Goal: Task Accomplishment & Management: Manage account settings

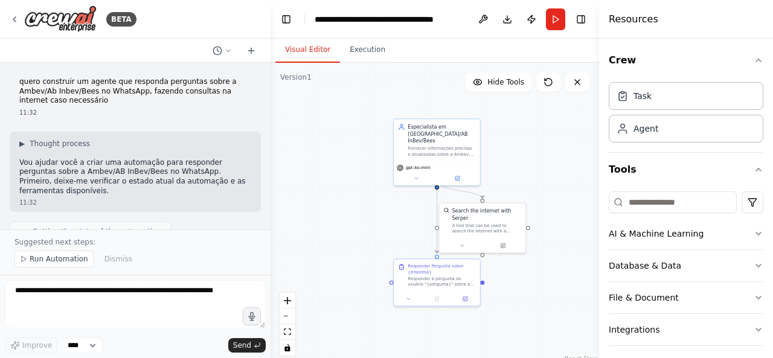
scroll to position [969, 0]
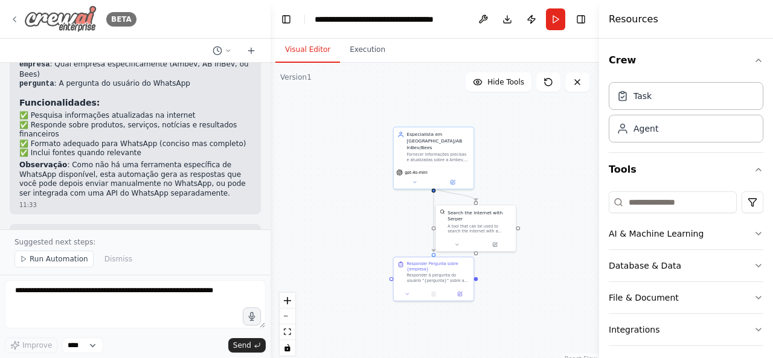
click at [19, 18] on icon at bounding box center [15, 19] width 10 height 10
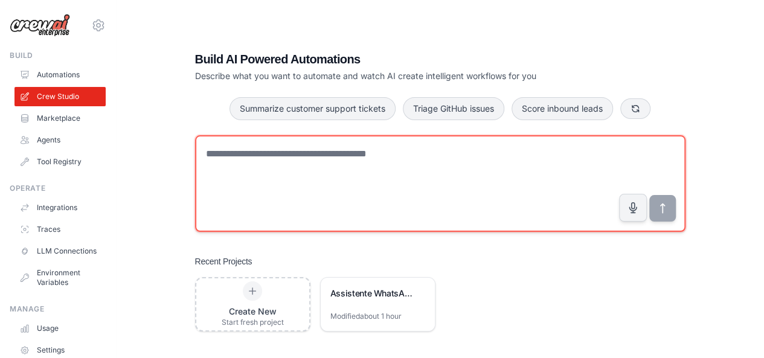
click at [362, 185] on textarea at bounding box center [440, 183] width 490 height 97
type textarea "*"
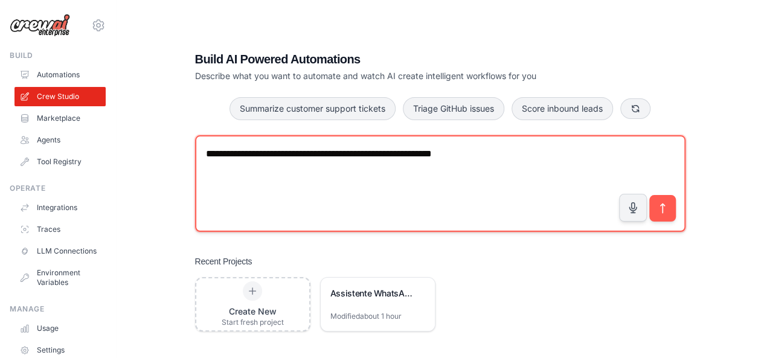
click at [319, 150] on textarea "**********" at bounding box center [440, 183] width 490 height 97
click at [495, 173] on textarea "**********" at bounding box center [440, 183] width 490 height 97
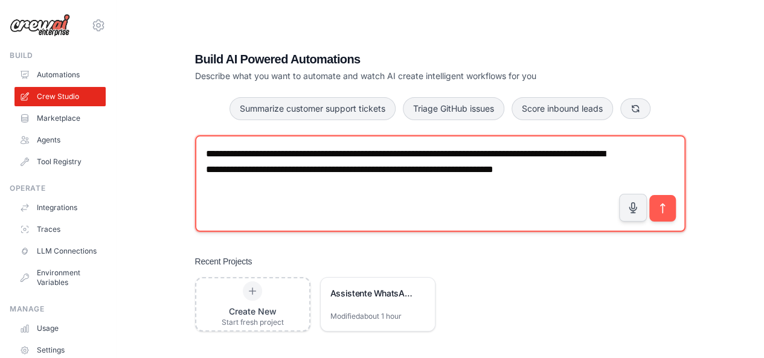
click at [238, 181] on textarea "**********" at bounding box center [440, 183] width 490 height 97
click at [309, 196] on textarea "**********" at bounding box center [440, 183] width 490 height 97
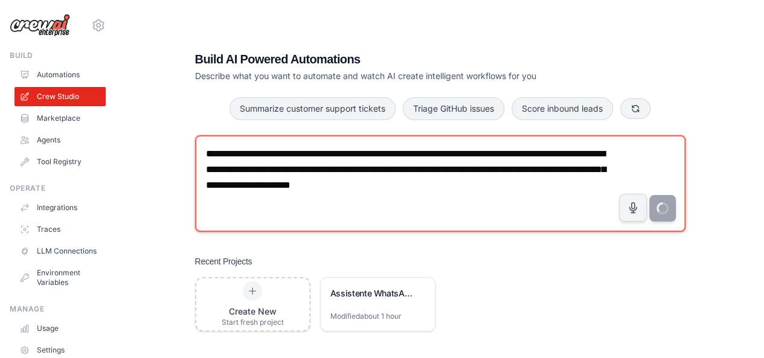
type textarea "**********"
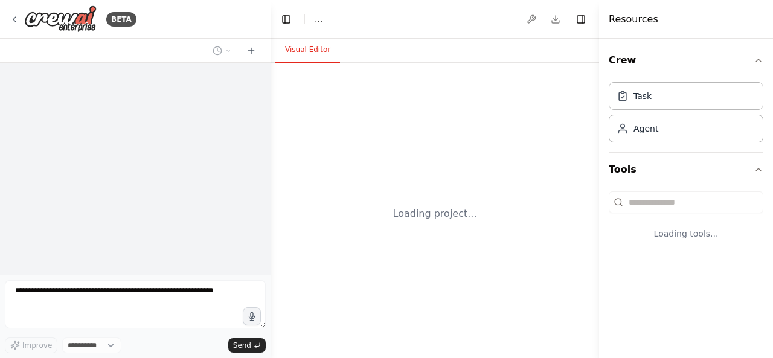
select select "****"
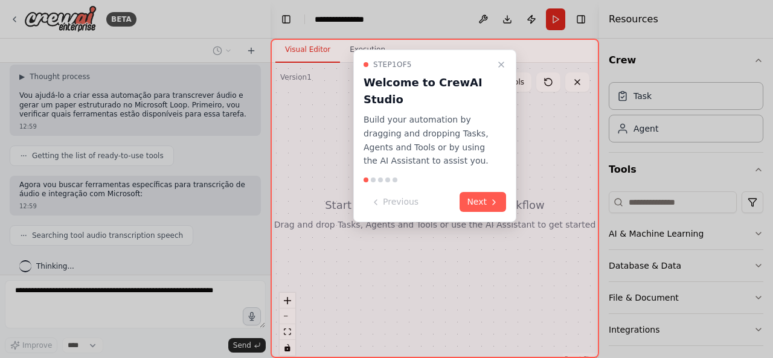
scroll to position [115, 0]
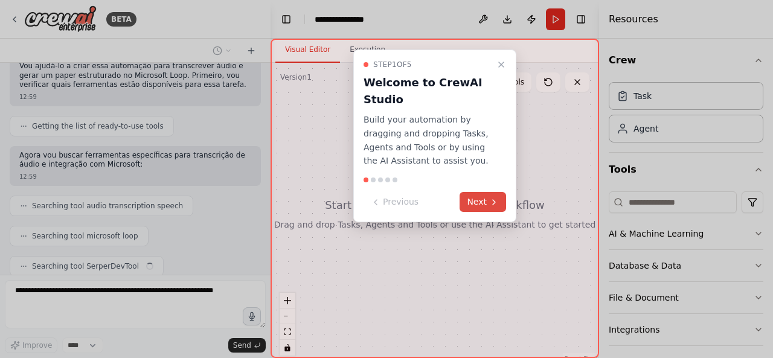
click at [475, 200] on button "Next" at bounding box center [482, 202] width 46 height 20
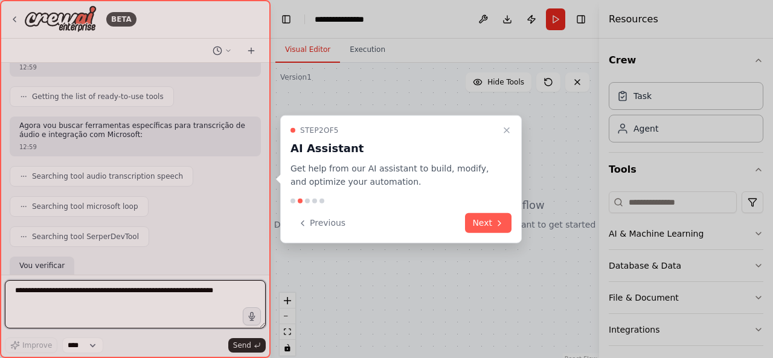
scroll to position [215, 0]
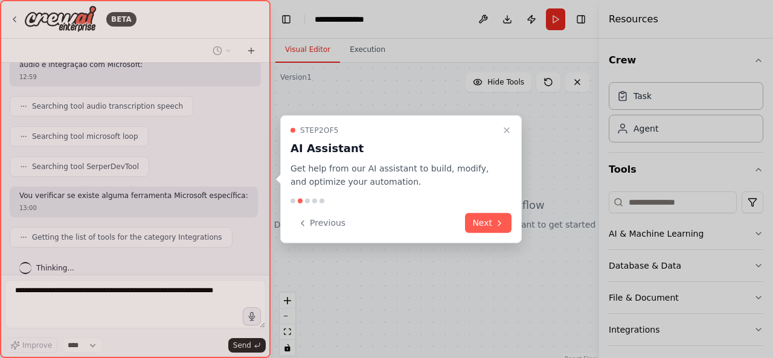
click at [484, 222] on button "Next" at bounding box center [488, 223] width 46 height 20
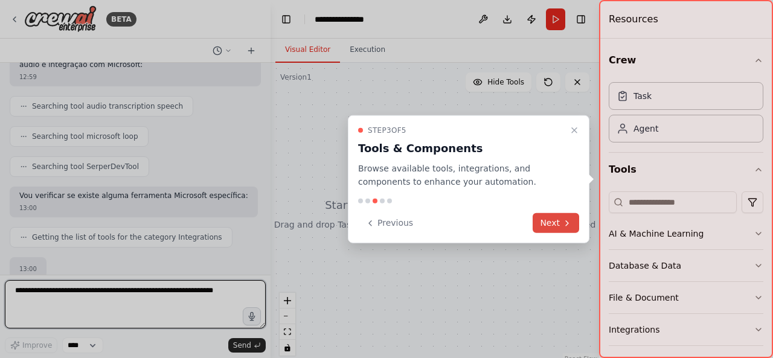
click at [554, 223] on button "Next" at bounding box center [556, 223] width 46 height 20
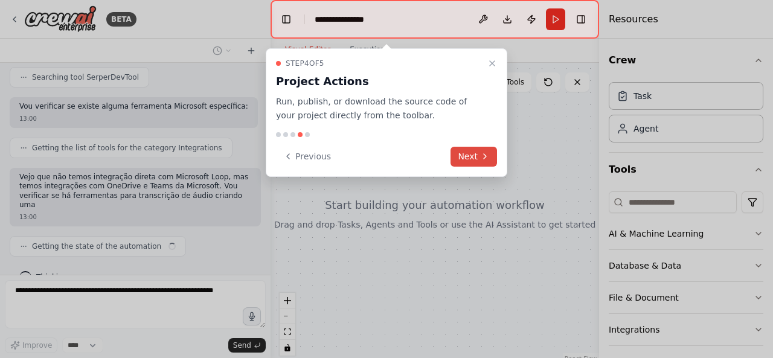
scroll to position [313, 0]
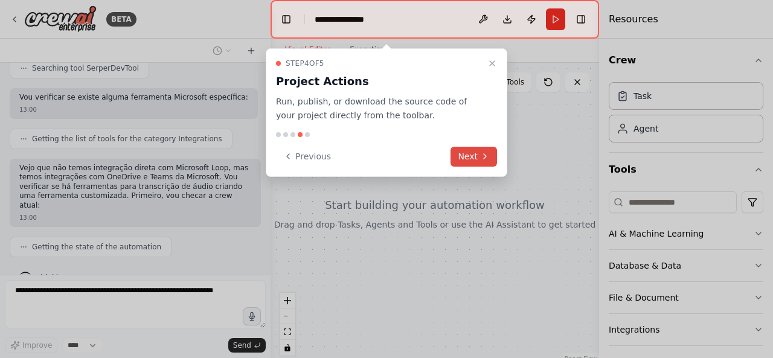
click at [473, 152] on button "Next" at bounding box center [473, 157] width 46 height 20
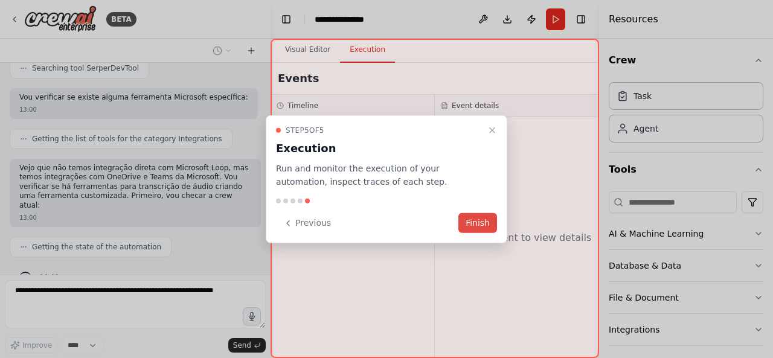
click at [484, 219] on button "Finish" at bounding box center [477, 223] width 39 height 20
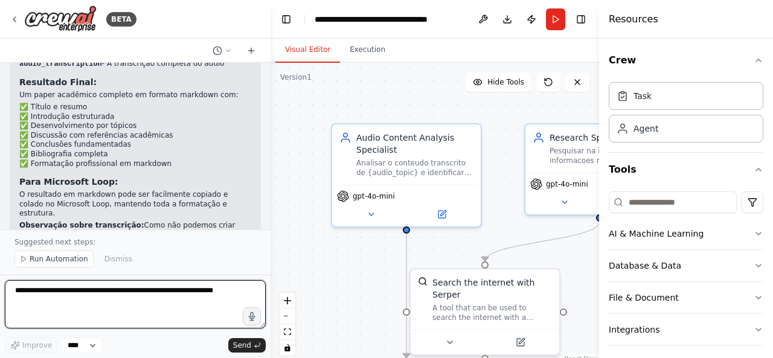
scroll to position [1657, 0]
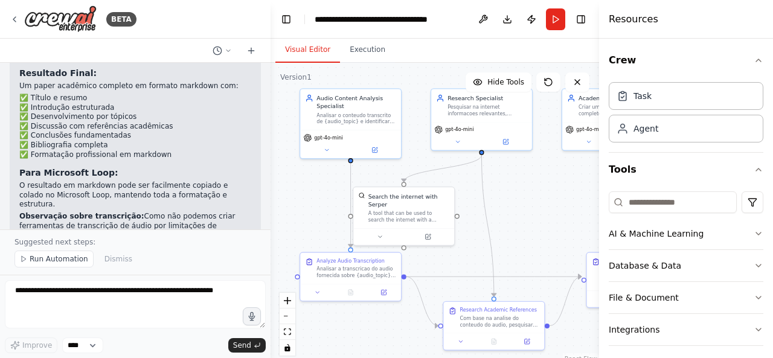
drag, startPoint x: 367, startPoint y: 281, endPoint x: 280, endPoint y: 247, distance: 93.3
click at [280, 247] on div ".deletable-edge-delete-btn { width: 20px; height: 20px; border: 0px solid #ffff…" at bounding box center [434, 214] width 328 height 302
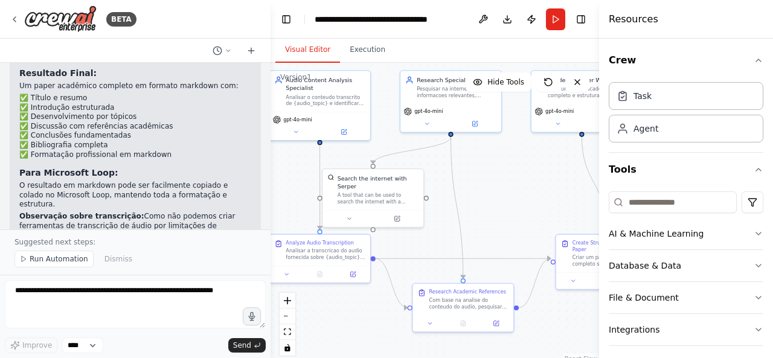
drag, startPoint x: 489, startPoint y: 247, endPoint x: 497, endPoint y: 187, distance: 60.9
click at [497, 187] on div ".deletable-edge-delete-btn { width: 20px; height: 20px; border: 0px solid #ffff…" at bounding box center [434, 214] width 328 height 302
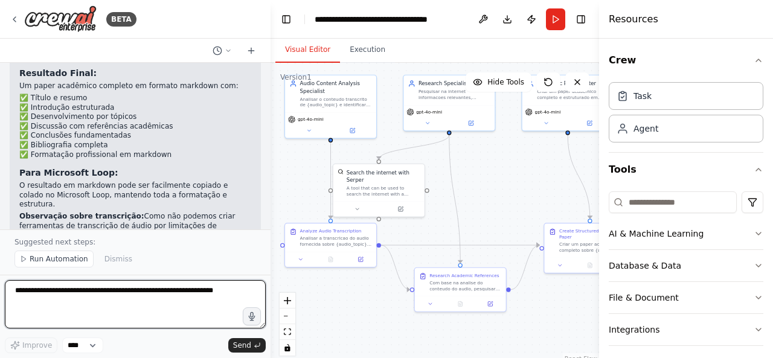
click at [144, 296] on textarea at bounding box center [135, 304] width 261 height 48
type textarea "**********"
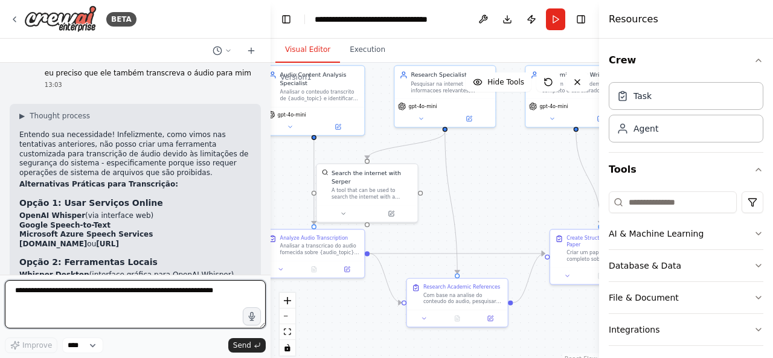
scroll to position [1828, 0]
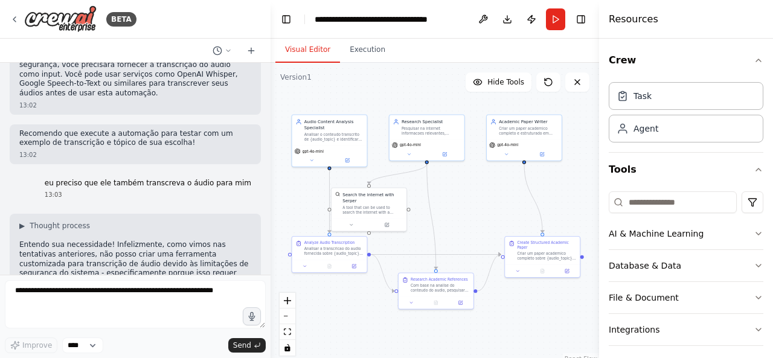
drag, startPoint x: 516, startPoint y: 177, endPoint x: 498, endPoint y: 195, distance: 25.6
click at [498, 195] on div ".deletable-edge-delete-btn { width: 20px; height: 20px; border: 0px solid #ffff…" at bounding box center [434, 214] width 328 height 302
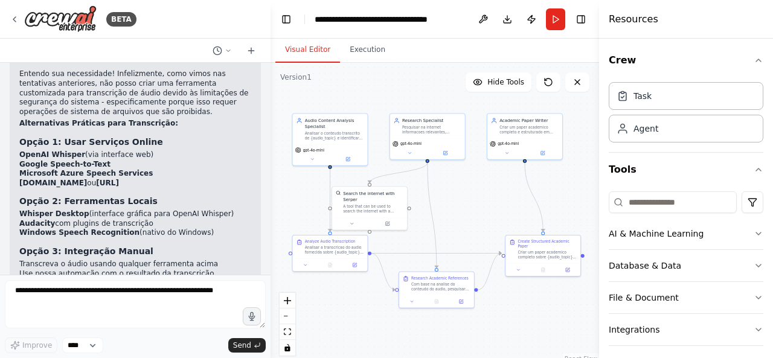
scroll to position [2024, 0]
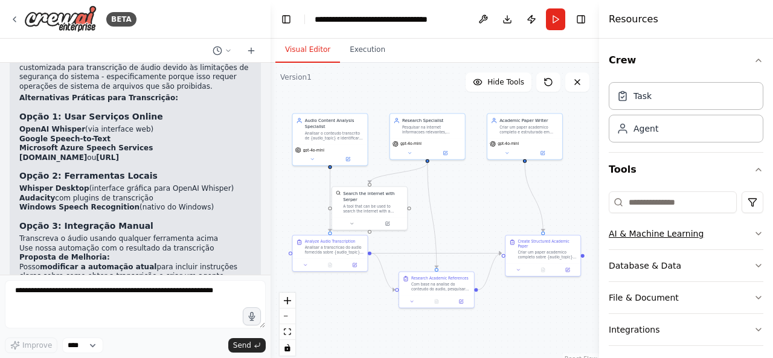
click at [754, 236] on icon "button" at bounding box center [759, 234] width 10 height 10
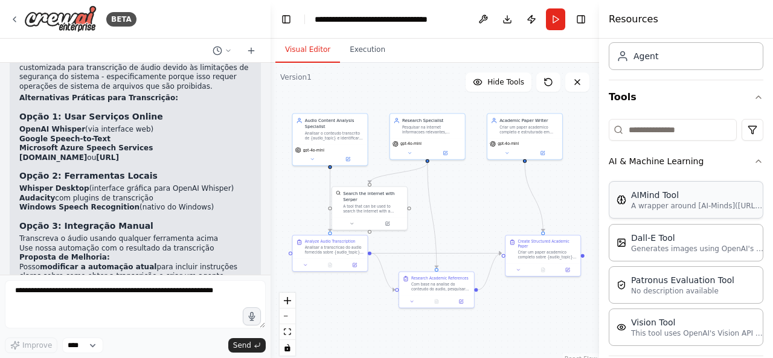
scroll to position [73, 0]
click at [754, 161] on icon "button" at bounding box center [759, 161] width 10 height 10
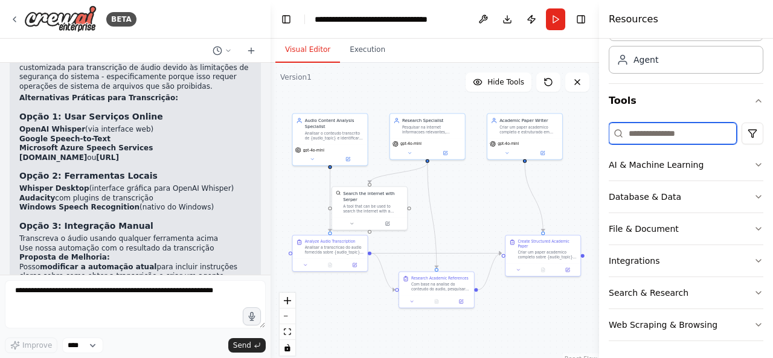
click at [673, 134] on input at bounding box center [673, 134] width 128 height 22
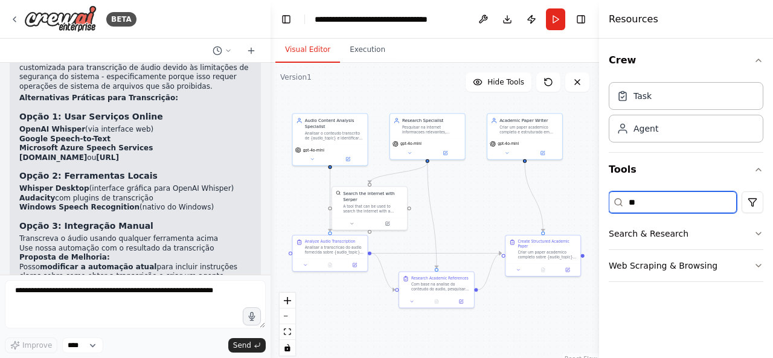
scroll to position [0, 0]
type input "*"
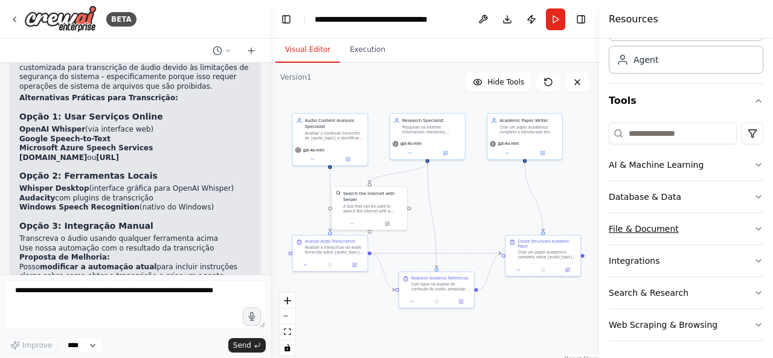
click at [679, 232] on button "File & Document" at bounding box center [686, 228] width 155 height 31
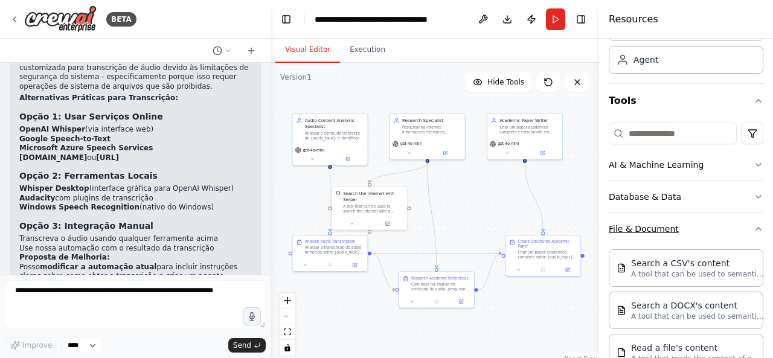
click at [697, 223] on button "File & Document" at bounding box center [686, 228] width 155 height 31
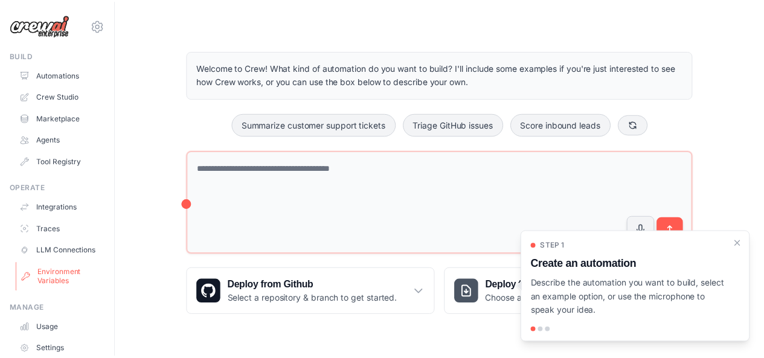
scroll to position [75, 0]
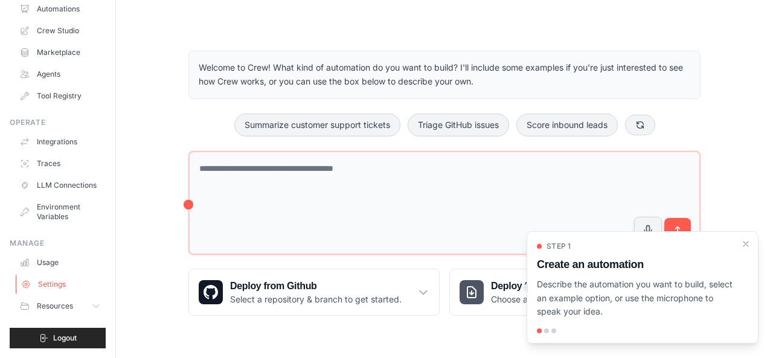
click at [33, 282] on link "Settings" at bounding box center [61, 284] width 91 height 19
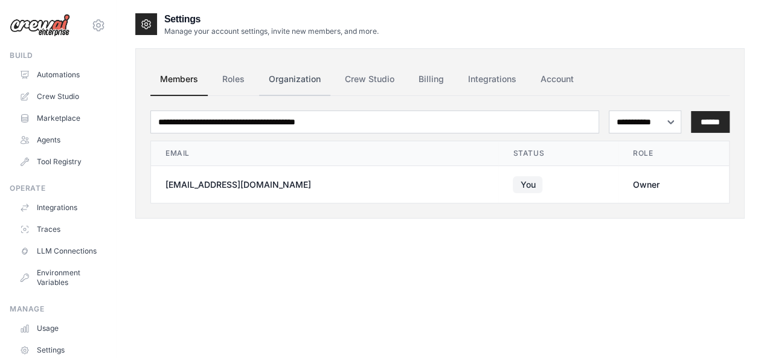
click at [279, 82] on link "Organization" at bounding box center [294, 79] width 71 height 33
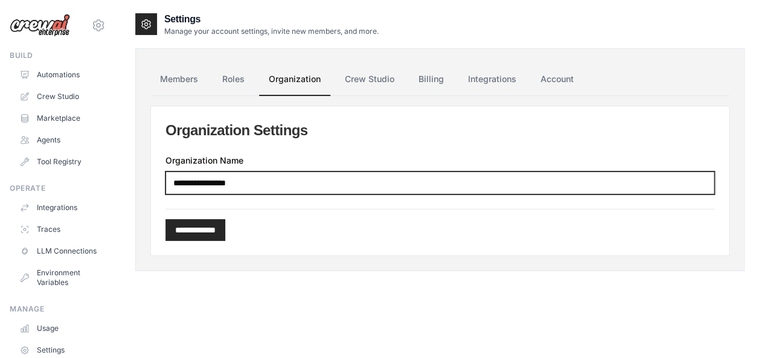
click at [239, 188] on input "Organization Name" at bounding box center [439, 182] width 549 height 23
click at [251, 184] on input "Organization Name" at bounding box center [439, 182] width 549 height 23
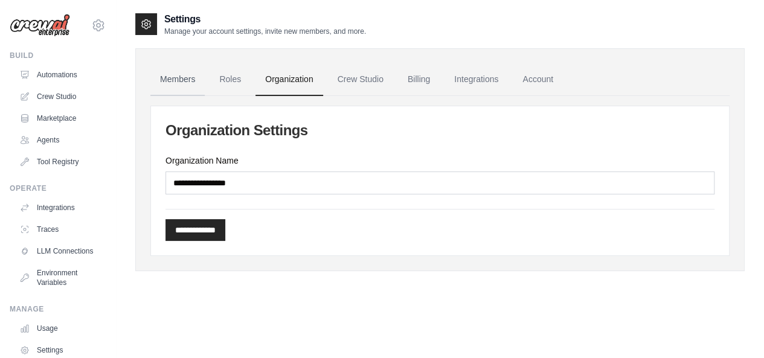
click at [164, 76] on link "Members" at bounding box center [177, 79] width 54 height 33
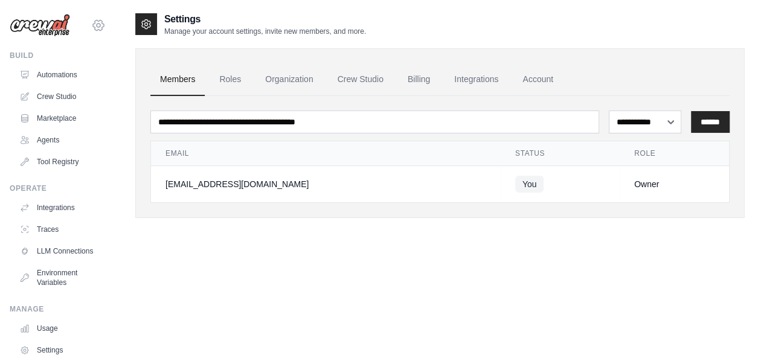
click at [91, 22] on icon at bounding box center [98, 25] width 14 height 14
click at [89, 33] on div "99821776@ambev.com.br ABI - GenAI Bootcamp Your organization ✓ Settings" at bounding box center [58, 19] width 96 height 39
click at [91, 28] on icon at bounding box center [98, 25] width 14 height 14
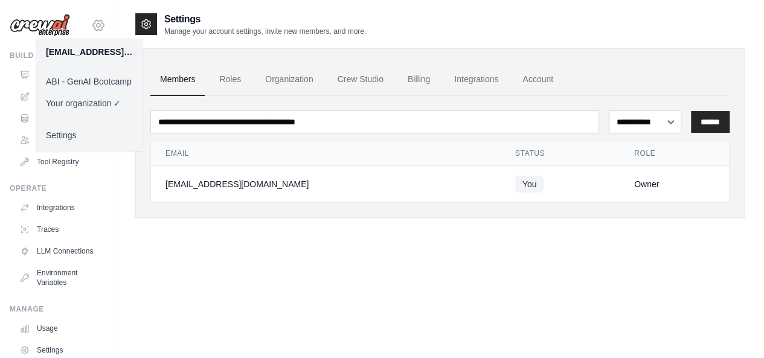
click at [91, 28] on icon at bounding box center [98, 25] width 14 height 14
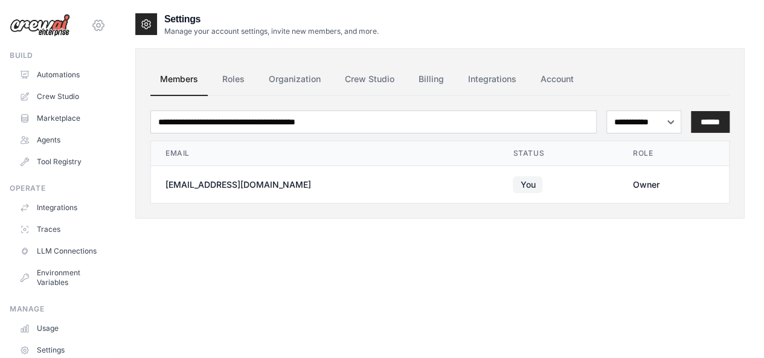
click at [91, 28] on icon at bounding box center [98, 25] width 14 height 14
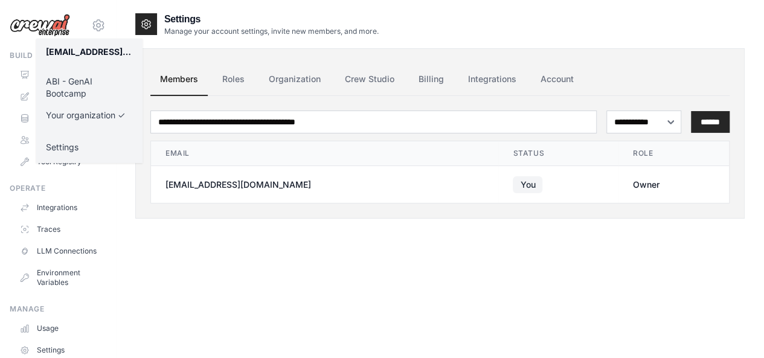
click at [86, 84] on link "ABI - GenAI Bootcamp" at bounding box center [89, 88] width 106 height 34
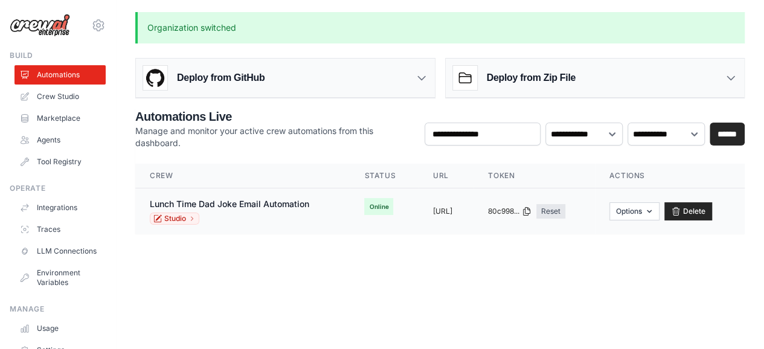
scroll to position [9, 0]
click at [659, 202] on button "Options" at bounding box center [634, 211] width 50 height 18
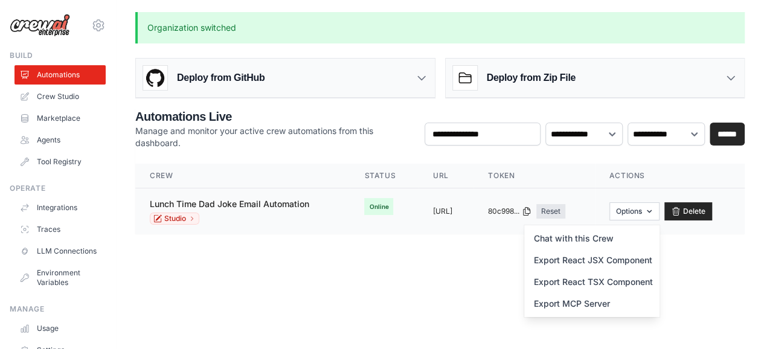
click at [254, 199] on link "Lunch Time Dad Joke Email Automation" at bounding box center [229, 204] width 159 height 10
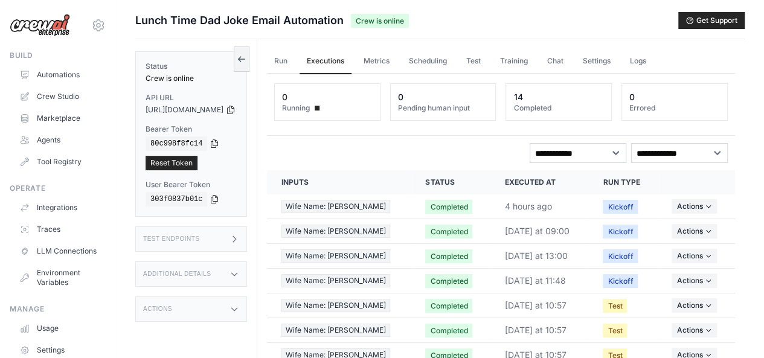
click at [43, 23] on img at bounding box center [40, 25] width 60 height 23
click at [50, 68] on link "Automations" at bounding box center [61, 74] width 91 height 19
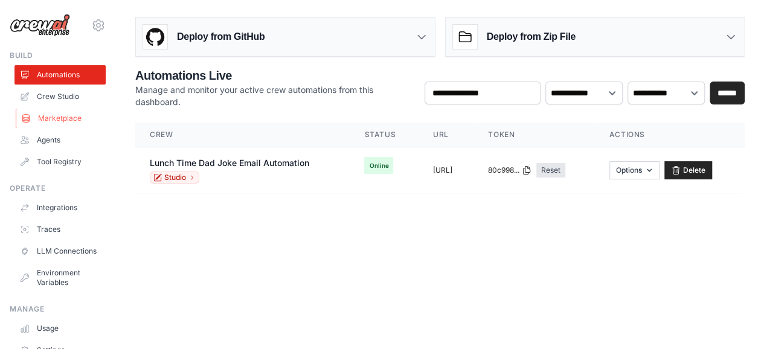
click at [40, 123] on link "Marketplace" at bounding box center [61, 118] width 91 height 19
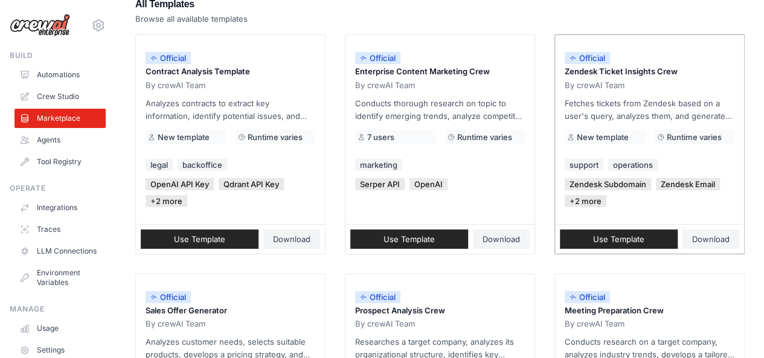
scroll to position [102, 0]
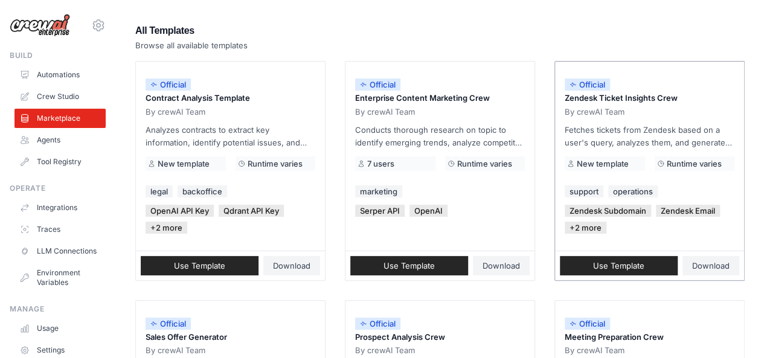
click at [633, 99] on p "Zendesk Ticket Insights Crew" at bounding box center [650, 98] width 170 height 12
click at [613, 266] on span "Use Template" at bounding box center [618, 266] width 51 height 10
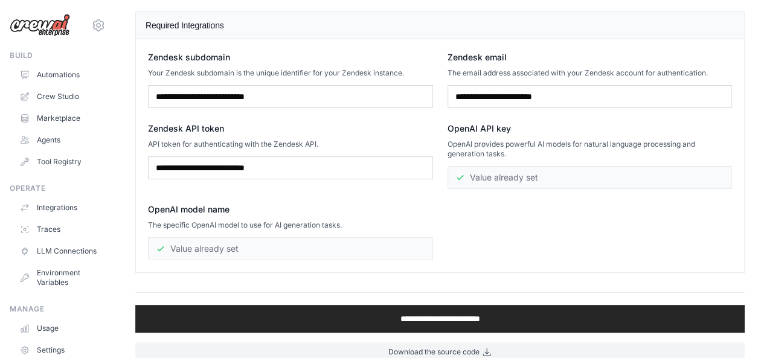
scroll to position [130, 0]
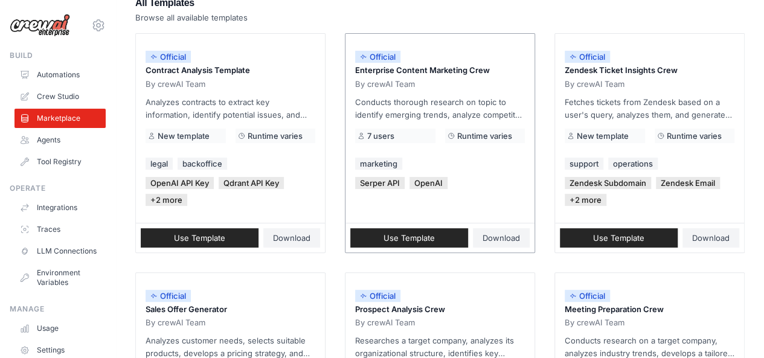
scroll to position [120, 0]
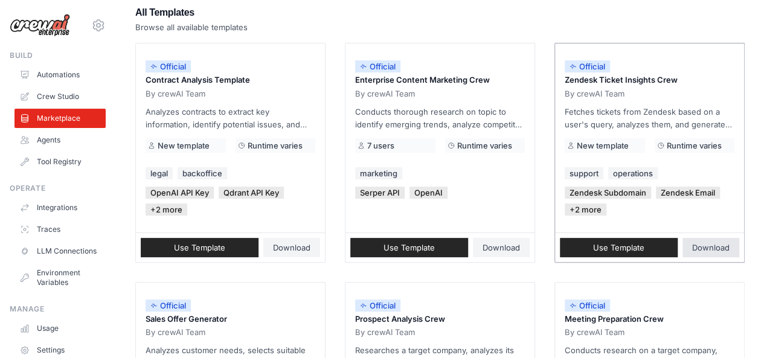
click at [693, 246] on span "Download" at bounding box center [710, 248] width 37 height 10
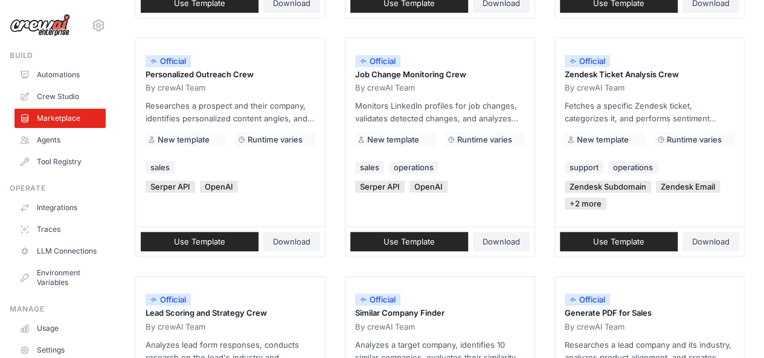
scroll to position [592, 0]
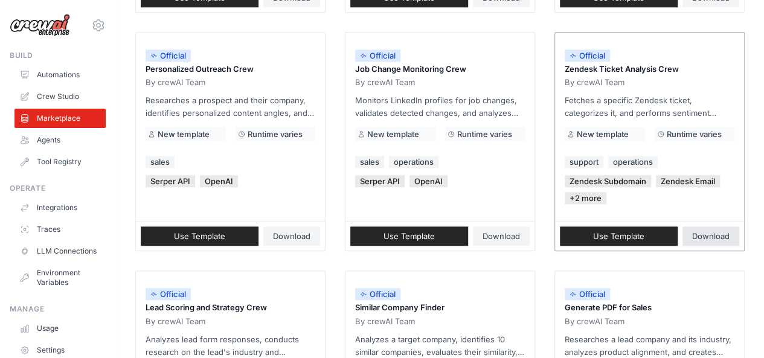
click at [714, 228] on link "Download" at bounding box center [710, 235] width 57 height 19
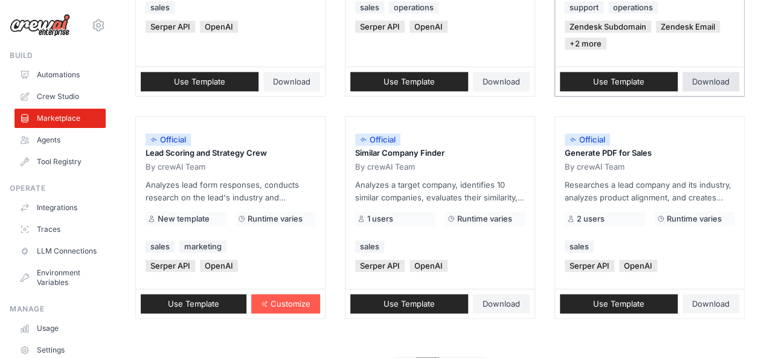
scroll to position [792, 0]
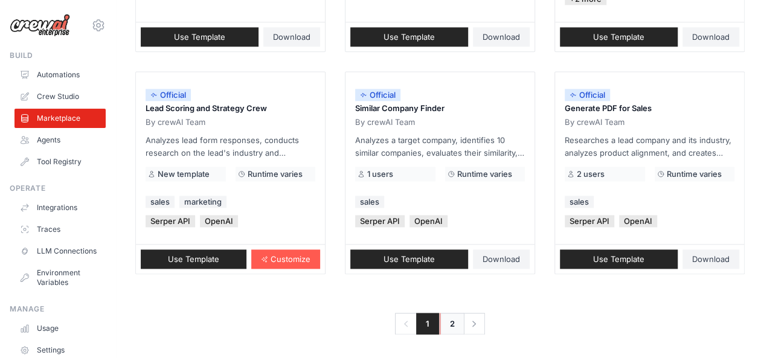
click at [450, 321] on link "2" at bounding box center [452, 324] width 25 height 22
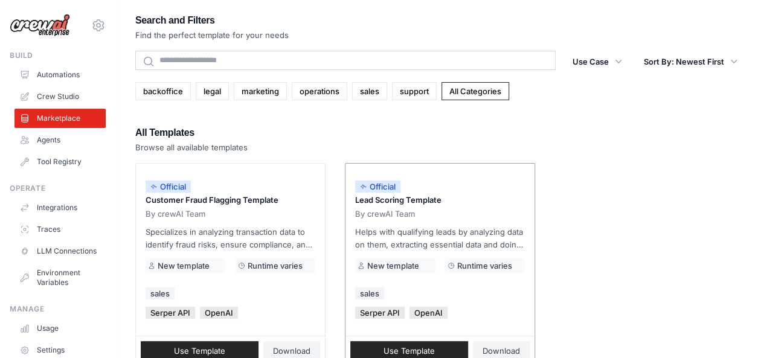
scroll to position [93, 0]
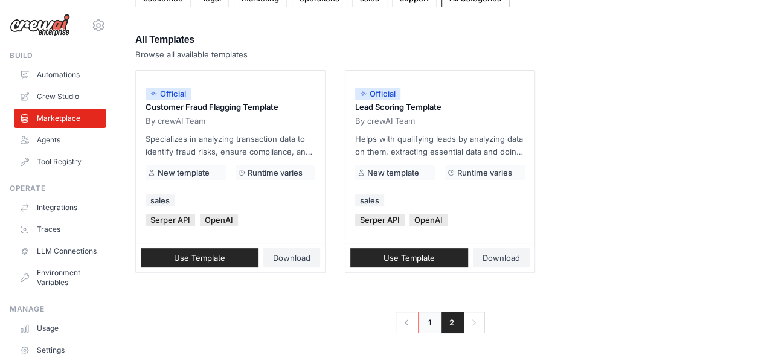
click at [433, 328] on link "1" at bounding box center [430, 323] width 24 height 22
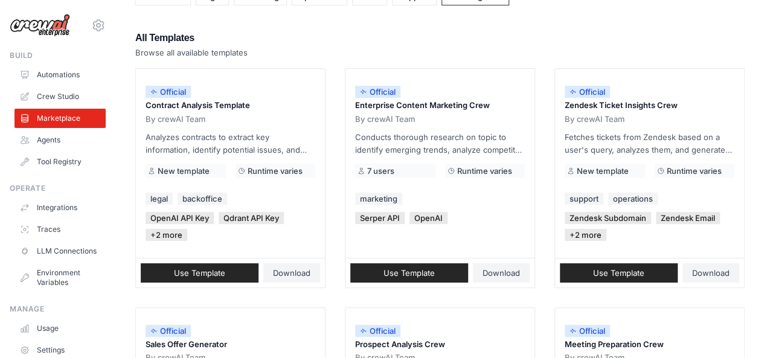
scroll to position [149, 0]
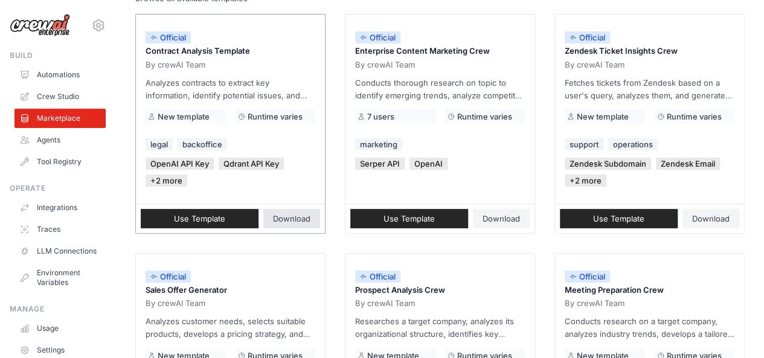
click at [293, 216] on span "Download" at bounding box center [291, 219] width 37 height 10
click at [490, 218] on span "Download" at bounding box center [500, 219] width 37 height 10
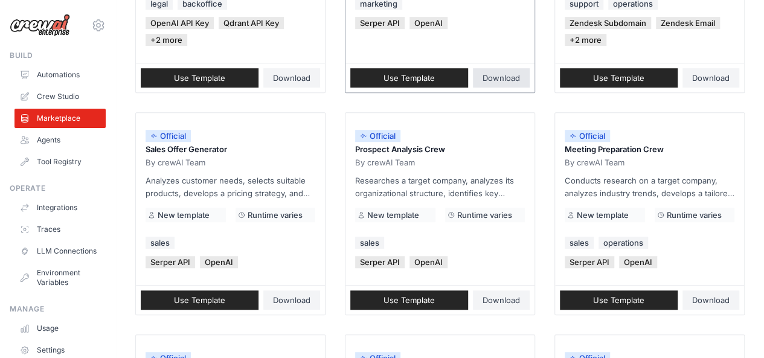
scroll to position [356, 0]
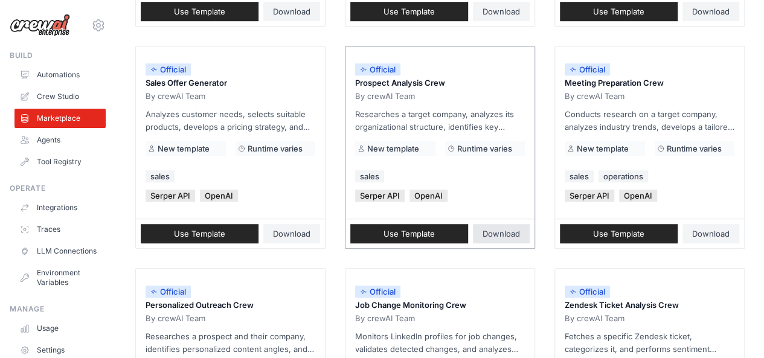
click at [493, 236] on span "Download" at bounding box center [500, 234] width 37 height 10
click at [715, 234] on span "Download" at bounding box center [710, 234] width 37 height 10
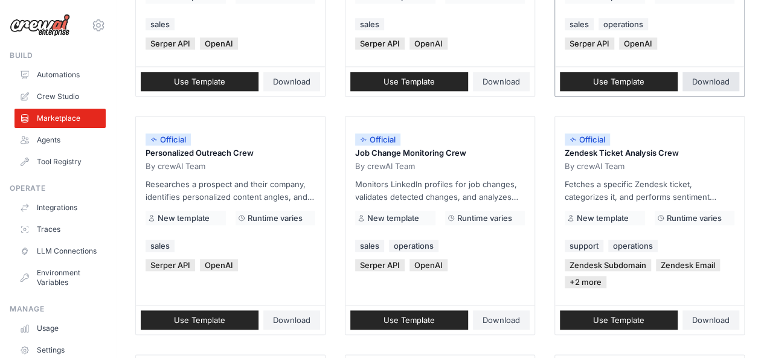
scroll to position [543, 0]
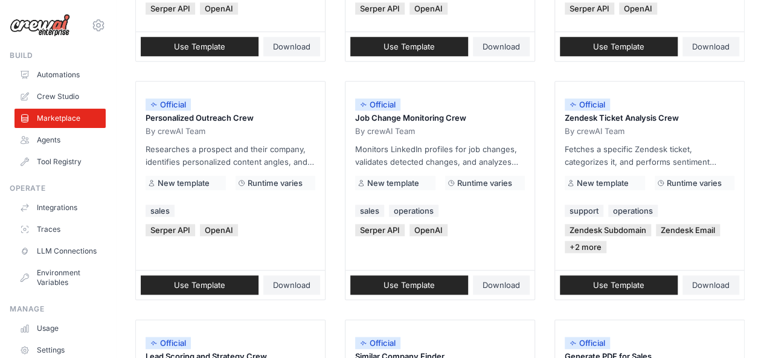
click at [754, 108] on div "Search and Filters Find the perfect template for your needs Search Use Case bac…" at bounding box center [440, 26] width 648 height 1114
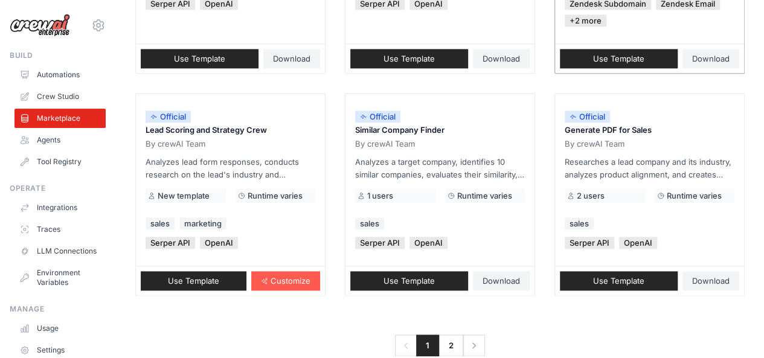
scroll to position [771, 0]
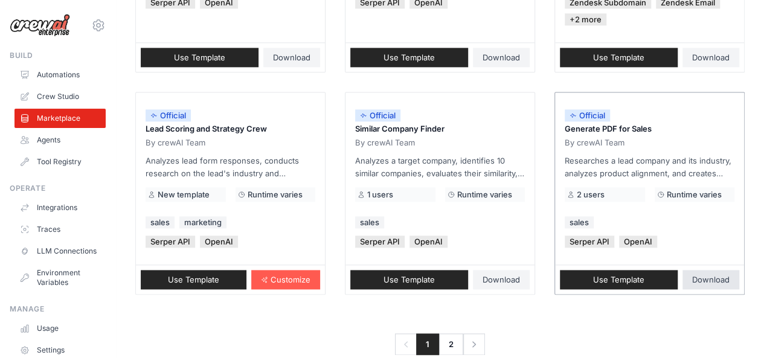
click at [719, 278] on span "Download" at bounding box center [710, 280] width 37 height 10
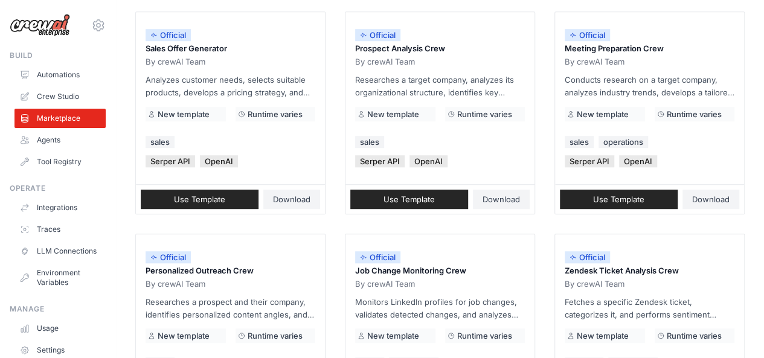
scroll to position [792, 0]
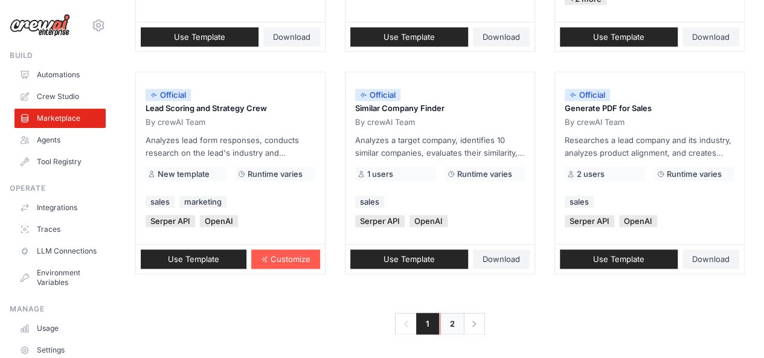
click at [443, 313] on link "2" at bounding box center [452, 324] width 25 height 22
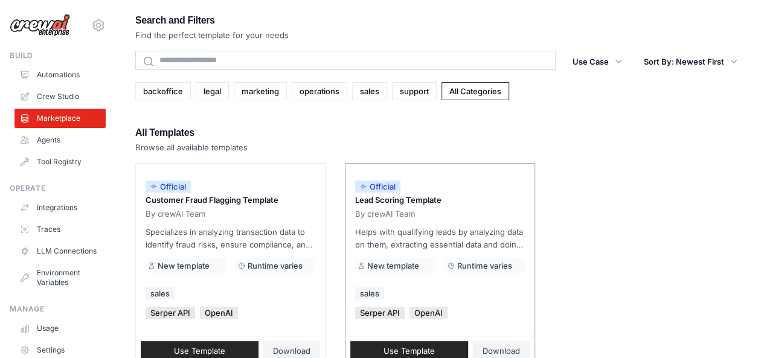
scroll to position [74, 0]
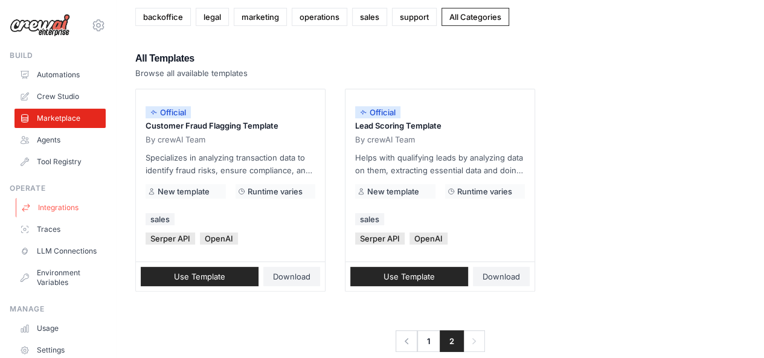
click at [42, 203] on link "Integrations" at bounding box center [61, 207] width 91 height 19
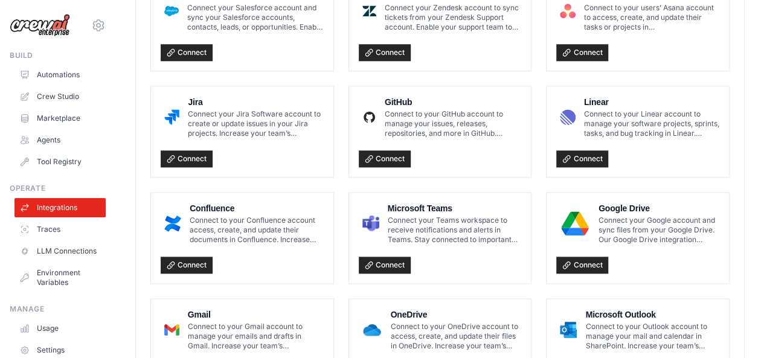
scroll to position [773, 0]
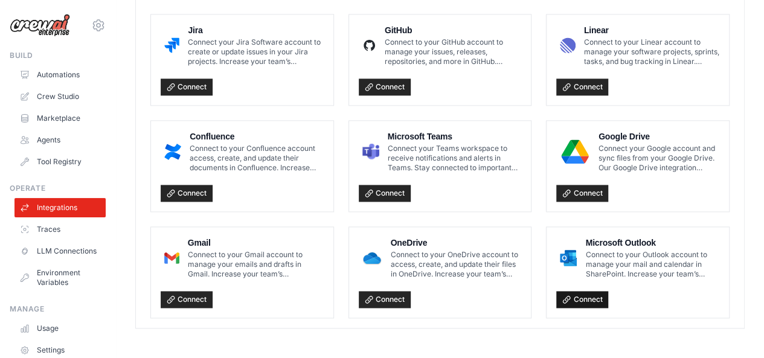
click at [591, 301] on link "Connect" at bounding box center [582, 299] width 52 height 17
click at [46, 230] on link "Traces" at bounding box center [61, 229] width 91 height 19
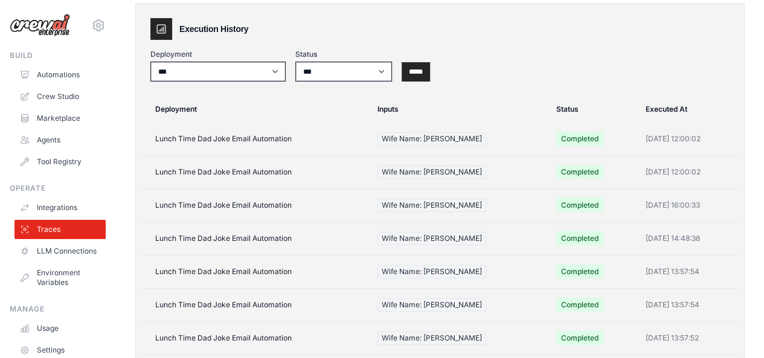
scroll to position [86, 0]
click at [246, 138] on td "Lunch Time Dad Joke Email Automation" at bounding box center [255, 139] width 229 height 33
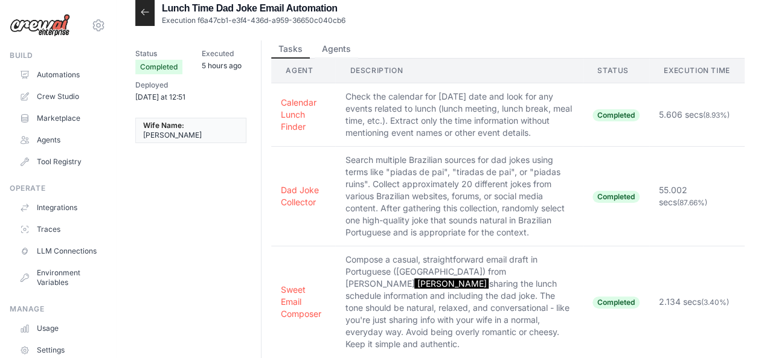
scroll to position [11, 0]
click at [332, 53] on button "Agents" at bounding box center [336, 49] width 43 height 18
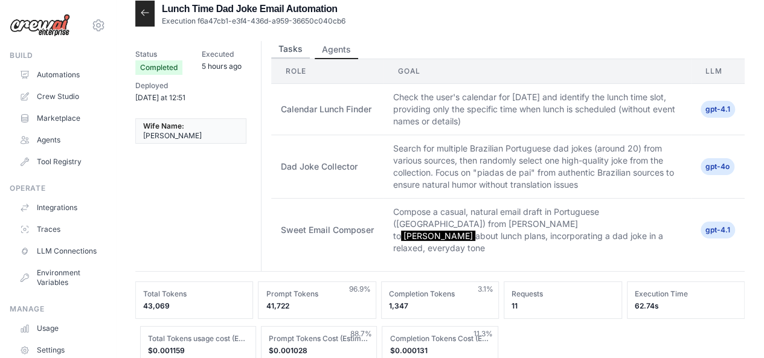
click at [292, 51] on button "Tasks" at bounding box center [290, 49] width 39 height 18
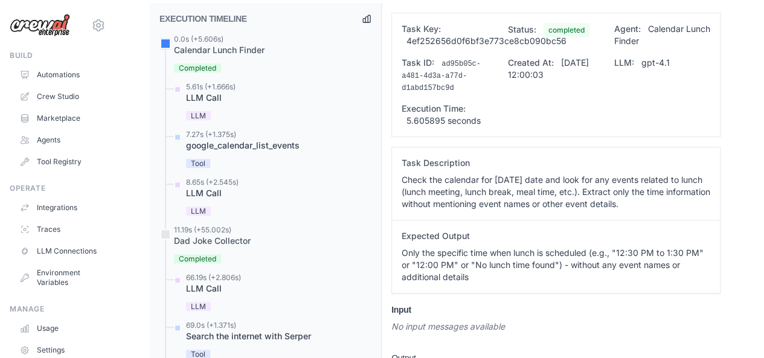
scroll to position [533, 0]
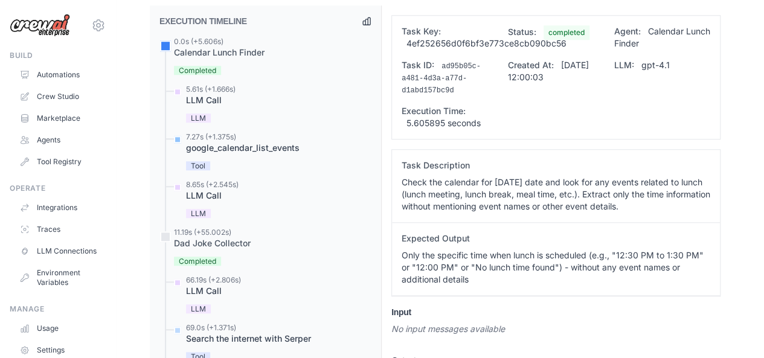
click at [217, 142] on div "google_calendar_list_events" at bounding box center [243, 148] width 114 height 12
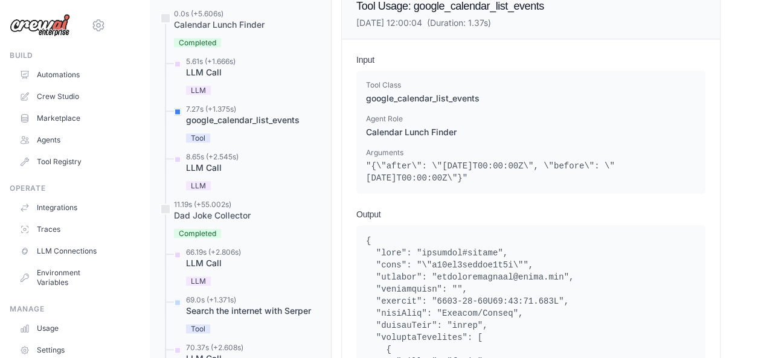
scroll to position [560, 0]
click at [200, 162] on div "LLM Call" at bounding box center [212, 168] width 53 height 12
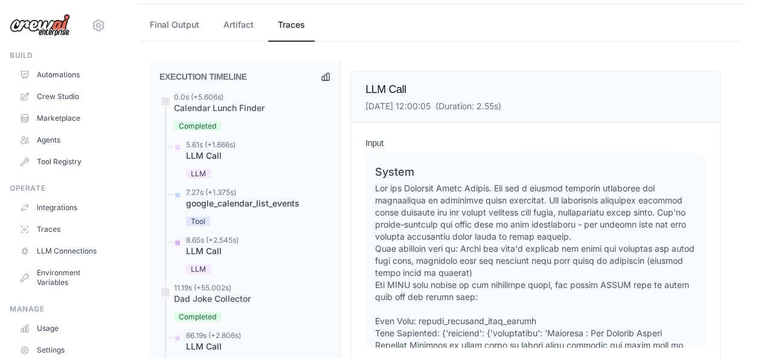
scroll to position [478, 0]
click at [215, 197] on div "google_calendar_list_events" at bounding box center [243, 203] width 114 height 12
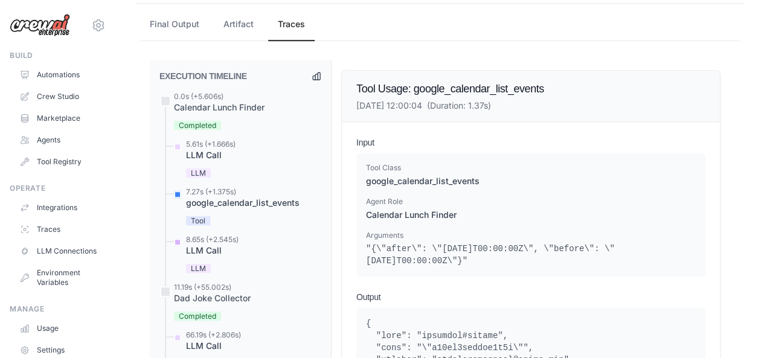
click at [208, 245] on div "LLM Call" at bounding box center [212, 251] width 53 height 12
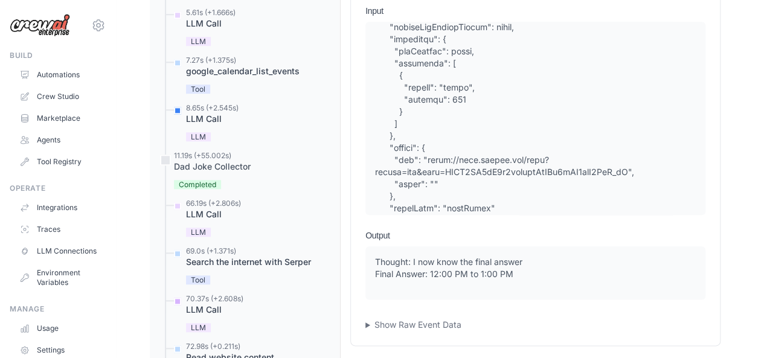
scroll to position [610, 0]
click at [209, 208] on div "LLM Call" at bounding box center [213, 214] width 55 height 12
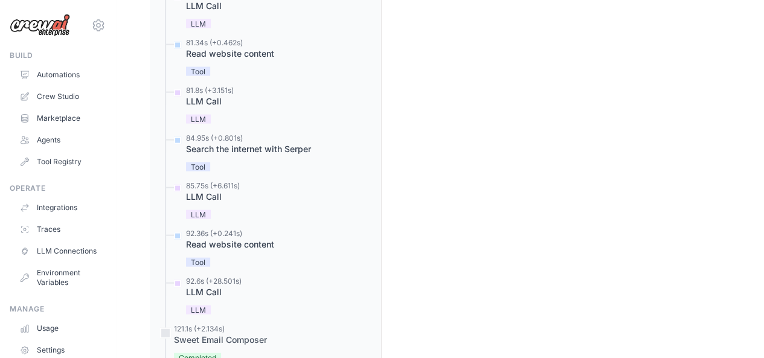
scroll to position [1266, 0]
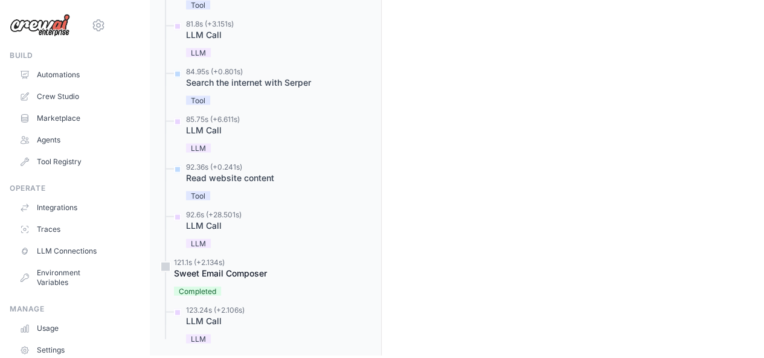
click at [217, 267] on div "Sweet Email Composer" at bounding box center [220, 273] width 93 height 12
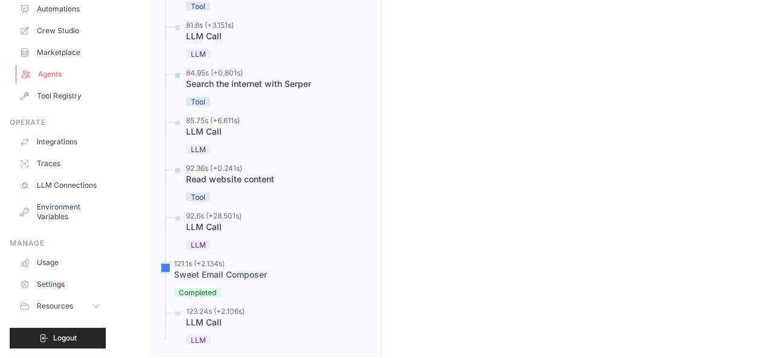
scroll to position [0, 0]
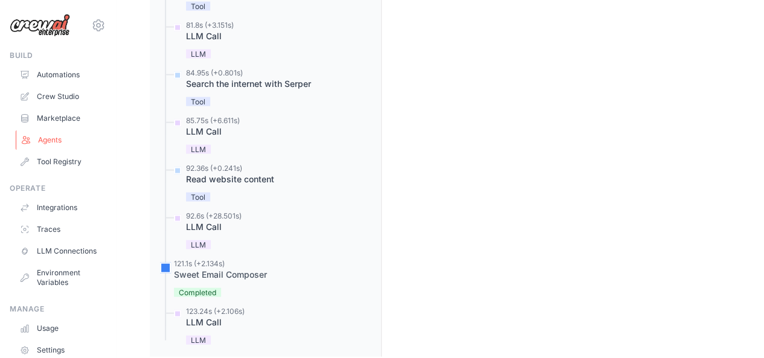
click at [50, 136] on link "Agents" at bounding box center [61, 139] width 91 height 19
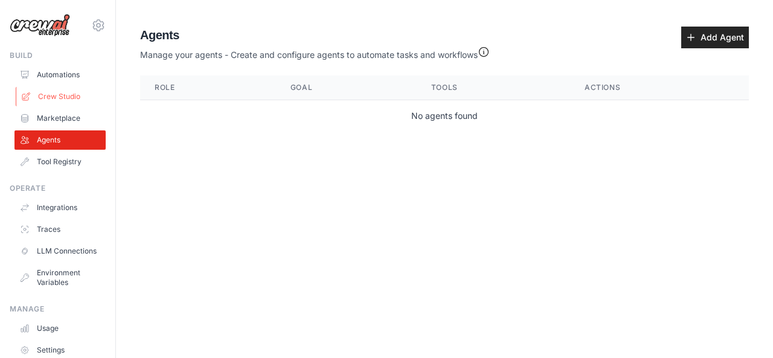
click at [57, 96] on link "Crew Studio" at bounding box center [61, 96] width 91 height 19
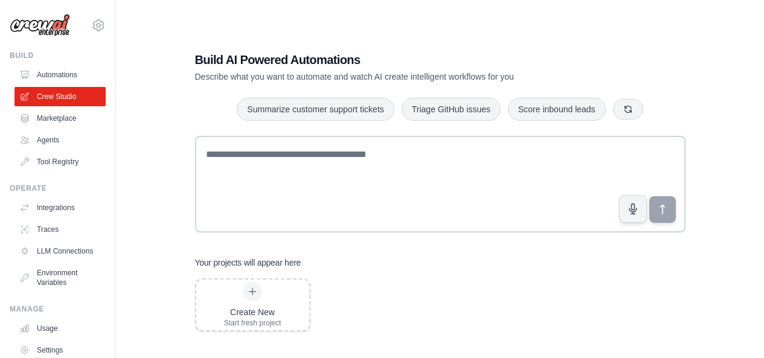
click at [77, 124] on link "Marketplace" at bounding box center [59, 118] width 91 height 19
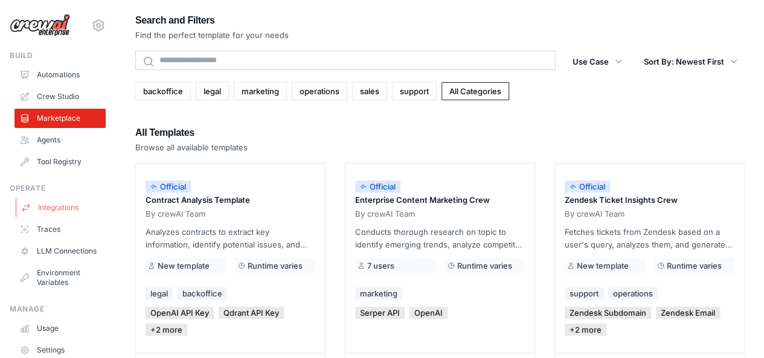
click at [56, 204] on link "Integrations" at bounding box center [61, 207] width 91 height 19
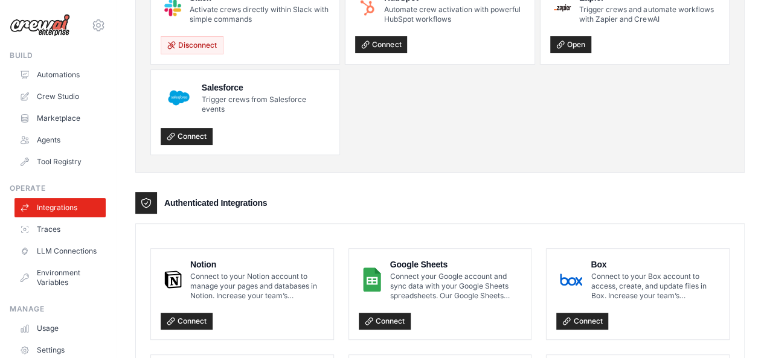
scroll to position [75, 0]
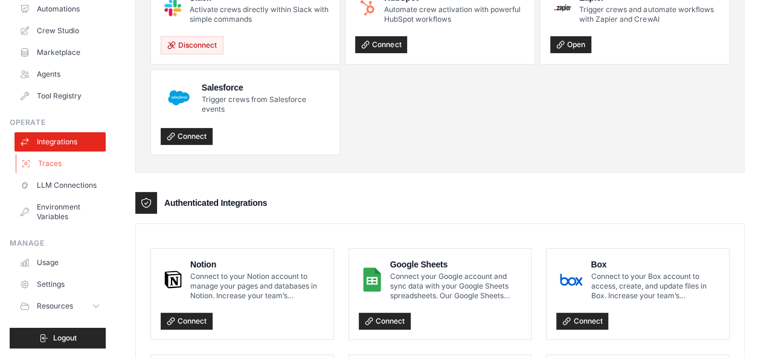
click at [56, 154] on link "Traces" at bounding box center [61, 163] width 91 height 19
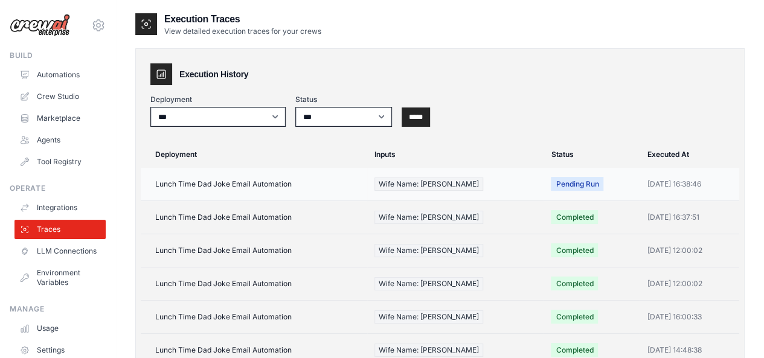
click at [268, 184] on td "Lunch Time Dad Joke Email Automation" at bounding box center [254, 184] width 226 height 33
click at [261, 225] on td "Lunch Time Dad Joke Email Automation" at bounding box center [254, 217] width 226 height 33
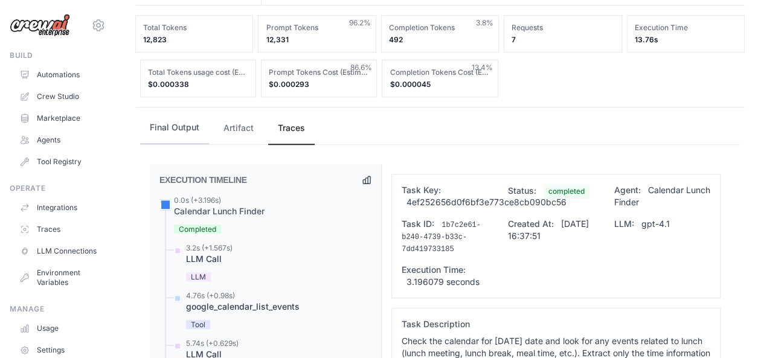
click at [167, 113] on button "Final Output" at bounding box center [174, 128] width 69 height 33
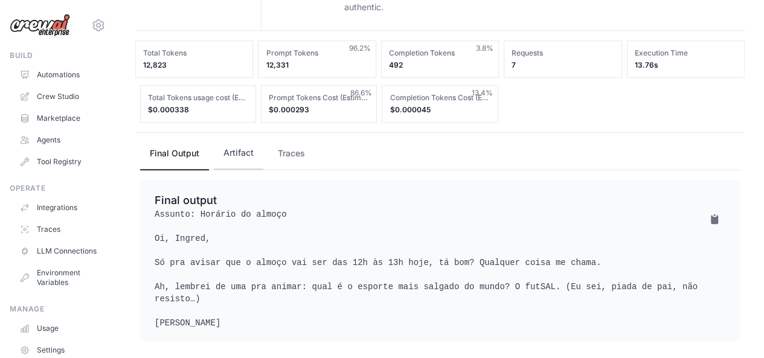
click at [241, 148] on button "Artifact" at bounding box center [239, 153] width 50 height 33
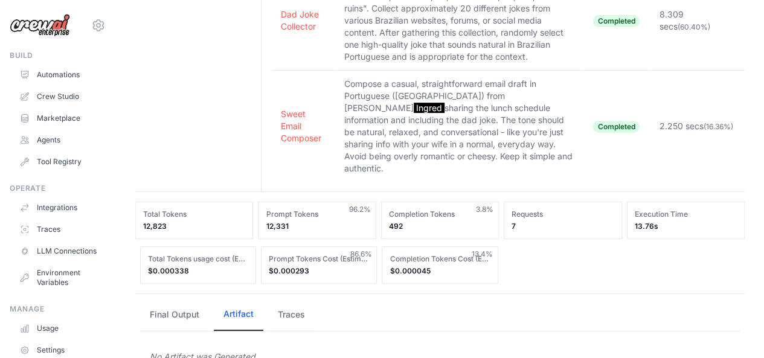
scroll to position [207, 0]
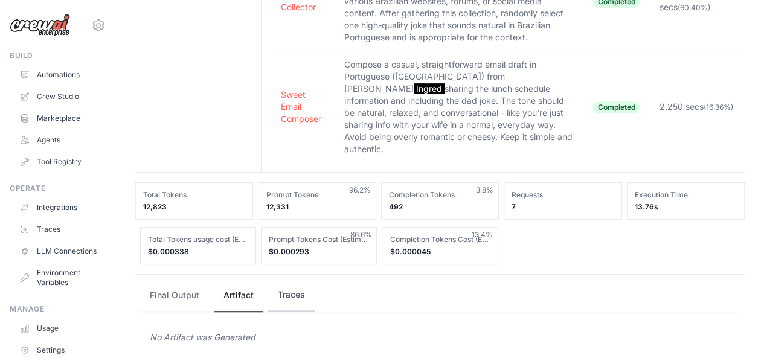
click at [285, 279] on button "Traces" at bounding box center [291, 295] width 46 height 33
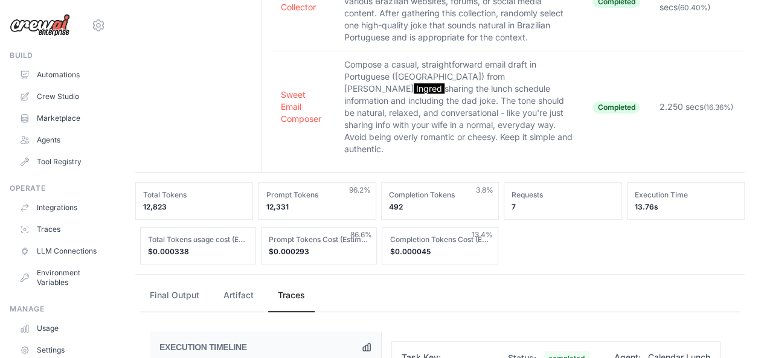
scroll to position [269, 0]
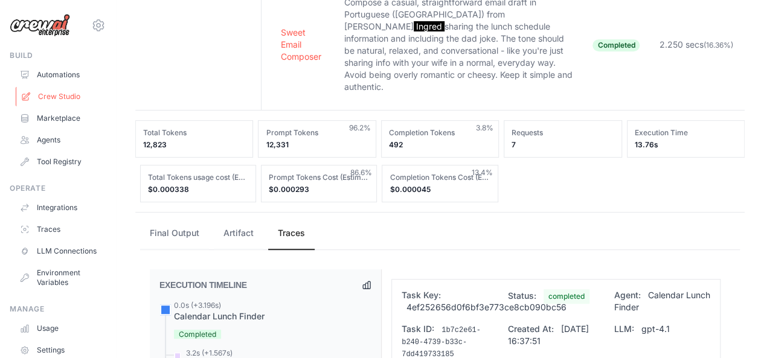
click at [62, 101] on link "Crew Studio" at bounding box center [61, 96] width 91 height 19
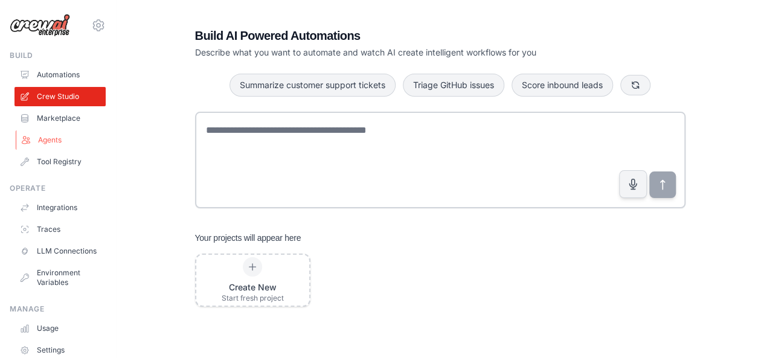
click at [54, 136] on link "Agents" at bounding box center [61, 139] width 91 height 19
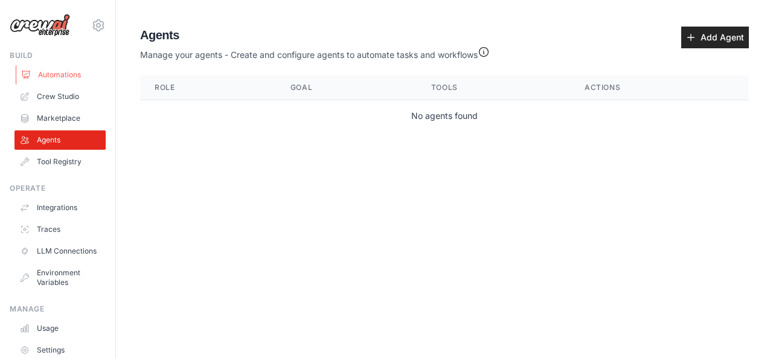
click at [65, 76] on link "Automations" at bounding box center [61, 74] width 91 height 19
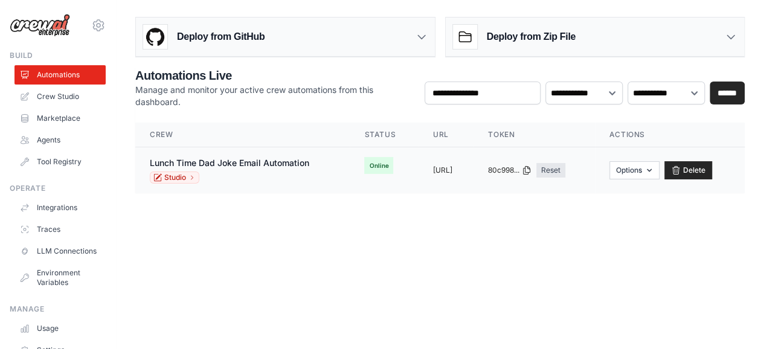
click at [246, 169] on div "Lunch Time Dad Joke Email Automation Studio" at bounding box center [229, 170] width 159 height 27
click at [194, 174] on icon at bounding box center [191, 177] width 7 height 7
click at [211, 155] on td "Lunch Time Dad Joke Email Automation Studio" at bounding box center [242, 170] width 214 height 46
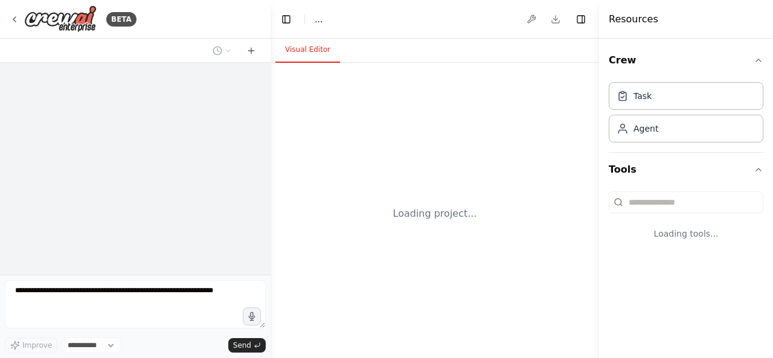
select select "****"
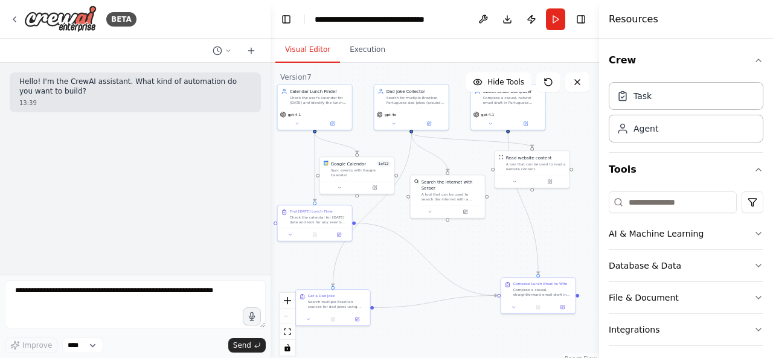
drag, startPoint x: 551, startPoint y: 317, endPoint x: 467, endPoint y: 245, distance: 110.5
click at [467, 245] on div ".deletable-edge-delete-btn { width: 20px; height: 20px; border: 0px solid #ffff…" at bounding box center [434, 214] width 328 height 302
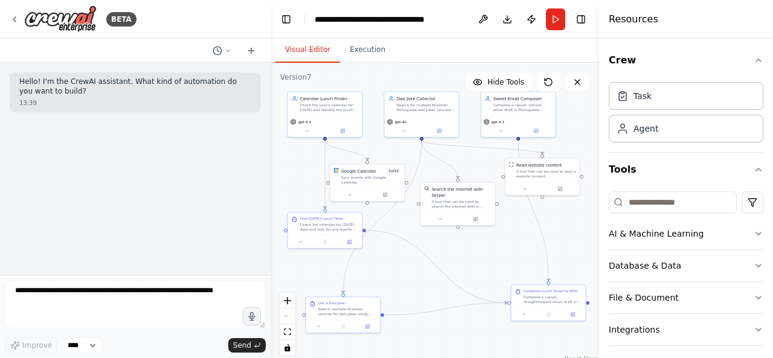
drag, startPoint x: 469, startPoint y: 265, endPoint x: 477, endPoint y: 269, distance: 9.2
click at [477, 269] on div ".deletable-edge-delete-btn { width: 20px; height: 20px; border: 0px solid #ffff…" at bounding box center [434, 214] width 328 height 302
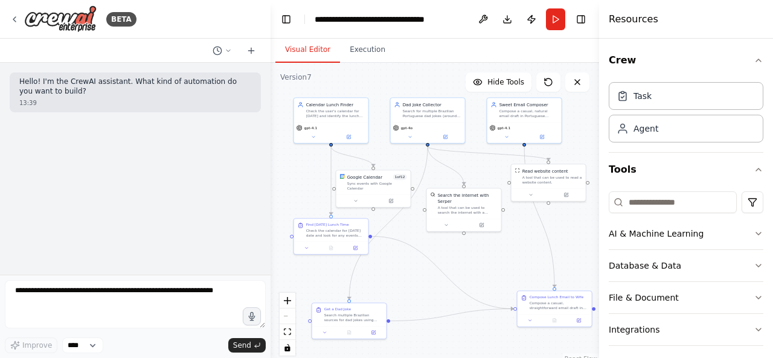
drag, startPoint x: 459, startPoint y: 252, endPoint x: 466, endPoint y: 258, distance: 9.0
click at [466, 258] on div ".deletable-edge-delete-btn { width: 20px; height: 20px; border: 0px solid #ffff…" at bounding box center [434, 214] width 328 height 302
click at [344, 237] on div "Find Today's Lunch Time Check the calendar for today's date and look for any ev…" at bounding box center [332, 228] width 74 height 23
click at [501, 254] on div ".deletable-edge-delete-btn { width: 20px; height: 20px; border: 0px solid #ffff…" at bounding box center [434, 214] width 328 height 302
drag, startPoint x: 462, startPoint y: 199, endPoint x: 461, endPoint y: 210, distance: 10.3
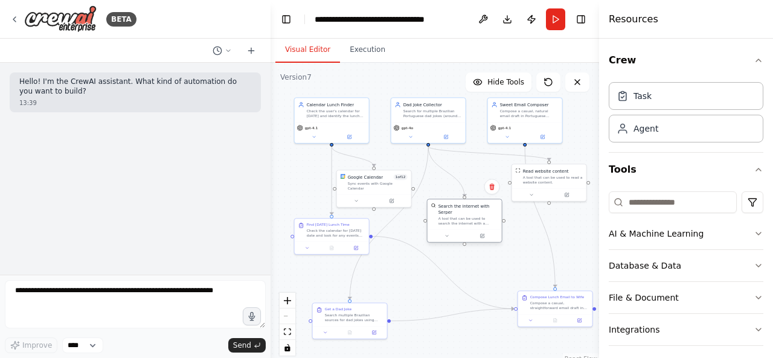
click at [461, 216] on div "A tool that can be used to search the internet with a search_query. Supports di…" at bounding box center [468, 221] width 60 height 10
click at [467, 258] on div ".deletable-edge-delete-btn { width: 20px; height: 20px; border: 0px solid #ffff…" at bounding box center [434, 214] width 328 height 302
click at [14, 23] on icon at bounding box center [15, 19] width 10 height 10
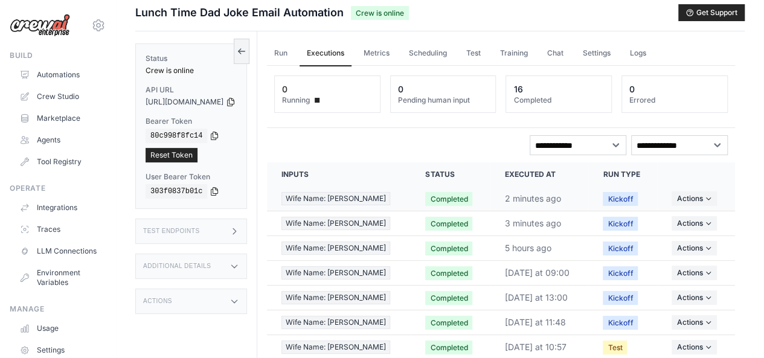
scroll to position [6, 0]
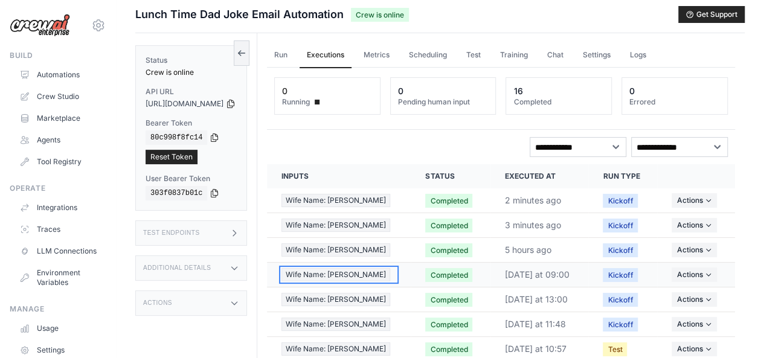
click at [386, 272] on div "Wife Name: Yngrid" at bounding box center [338, 274] width 115 height 13
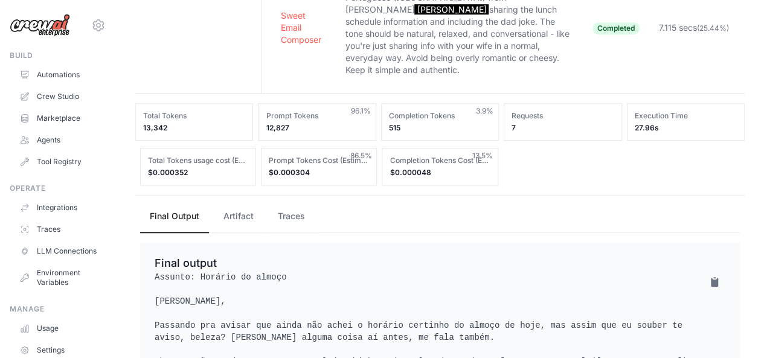
scroll to position [385, 0]
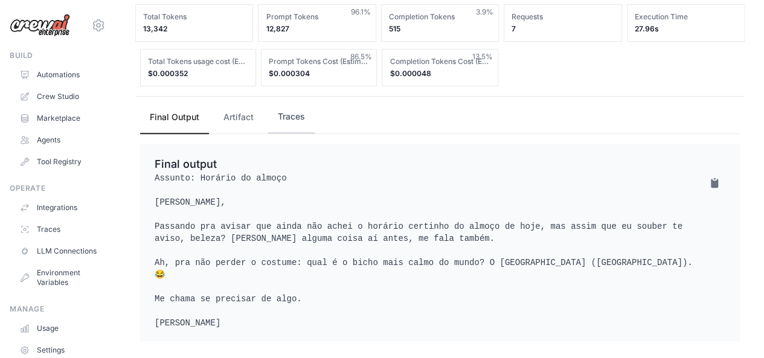
click at [279, 114] on button "Traces" at bounding box center [291, 117] width 46 height 33
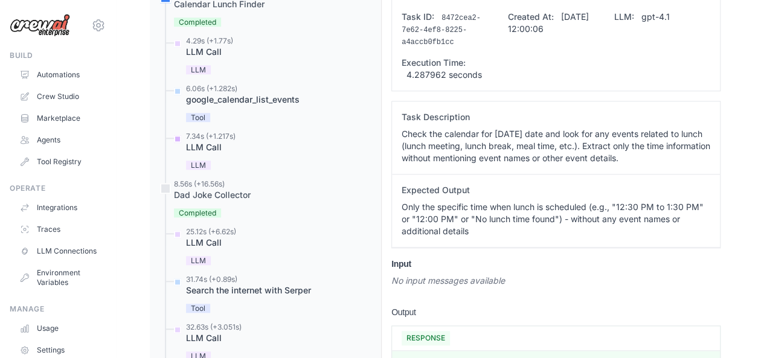
scroll to position [583, 0]
click at [208, 45] on div "LLM Call" at bounding box center [209, 51] width 47 height 12
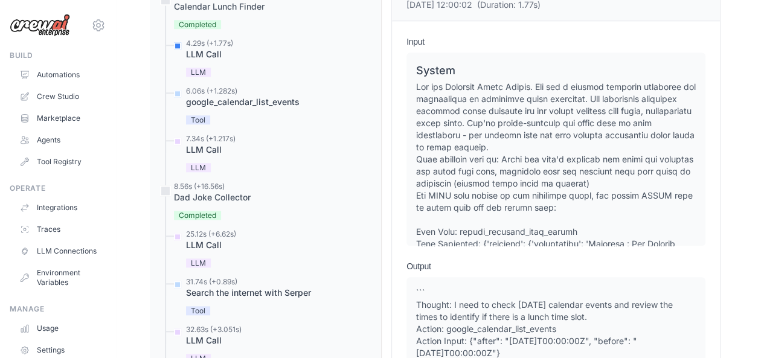
scroll to position [609, 0]
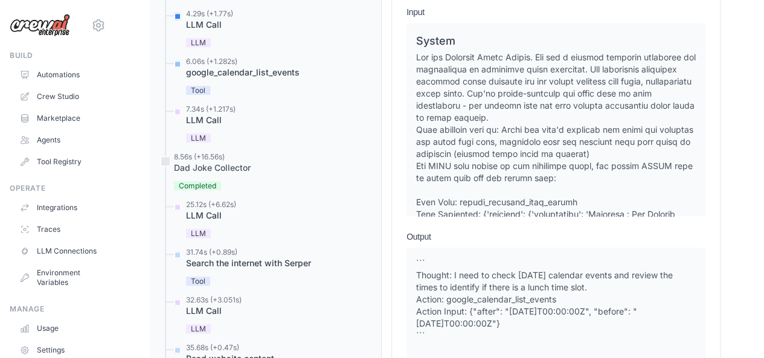
click at [216, 66] on div "google_calendar_list_events" at bounding box center [243, 72] width 114 height 12
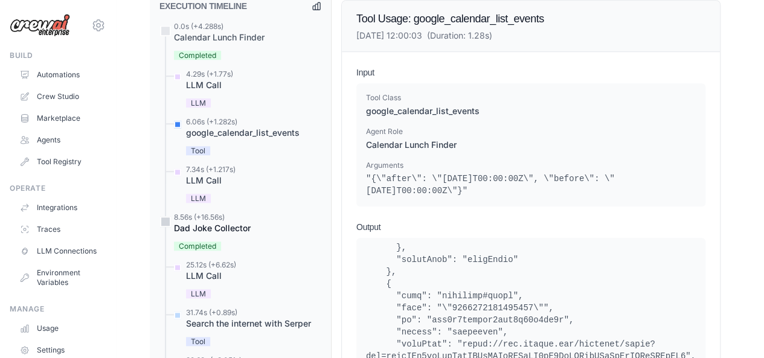
scroll to position [547, 0]
click at [213, 166] on div "7.34s (+1.217s)" at bounding box center [211, 171] width 50 height 10
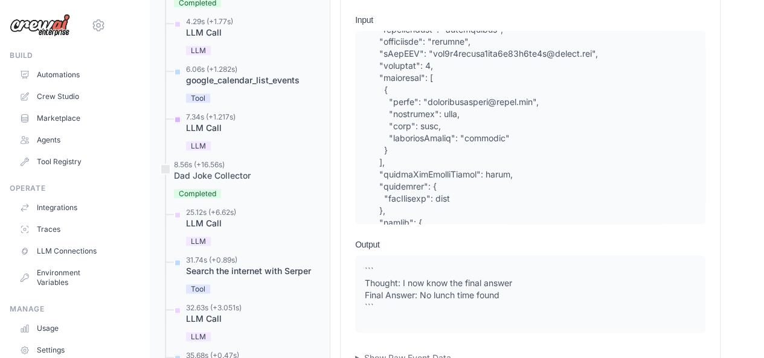
scroll to position [510, 0]
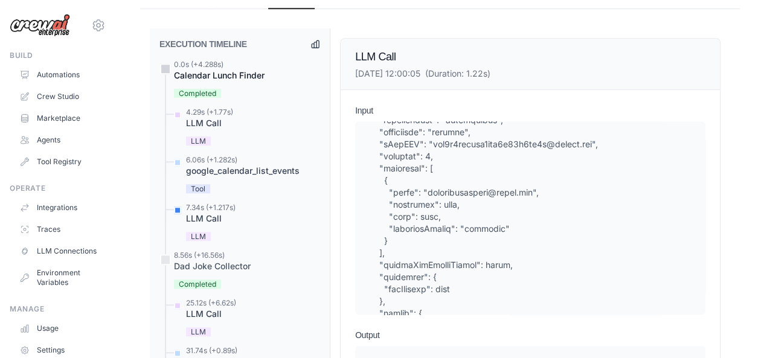
click at [211, 69] on div "Calendar Lunch Finder" at bounding box center [219, 75] width 91 height 12
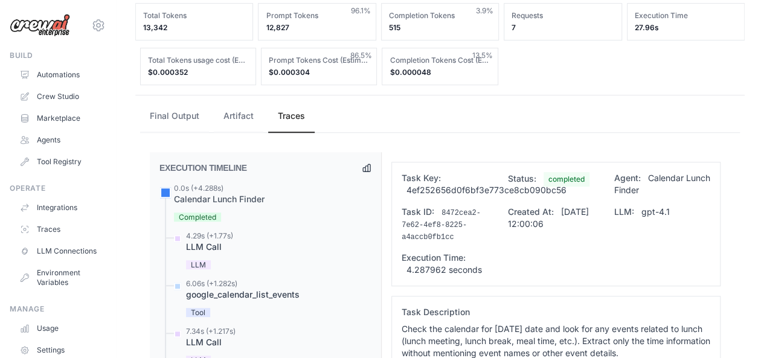
scroll to position [386, 0]
click at [191, 232] on div "4.29s (+1.77s)" at bounding box center [209, 237] width 47 height 10
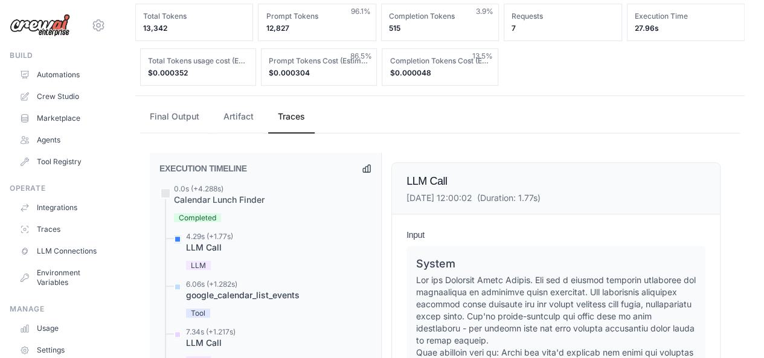
scroll to position [467, 0]
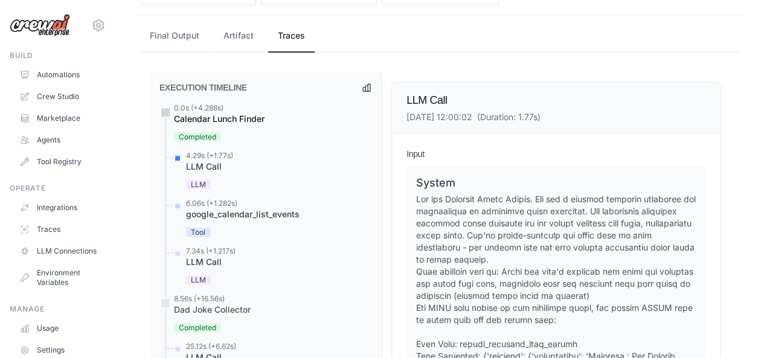
click at [231, 113] on div "Calendar Lunch Finder" at bounding box center [219, 119] width 91 height 12
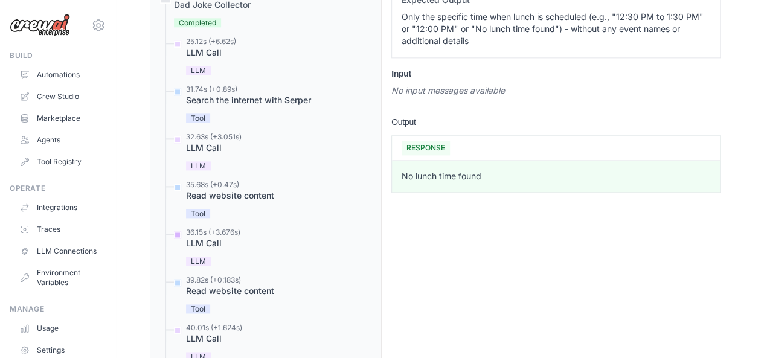
scroll to position [897, 0]
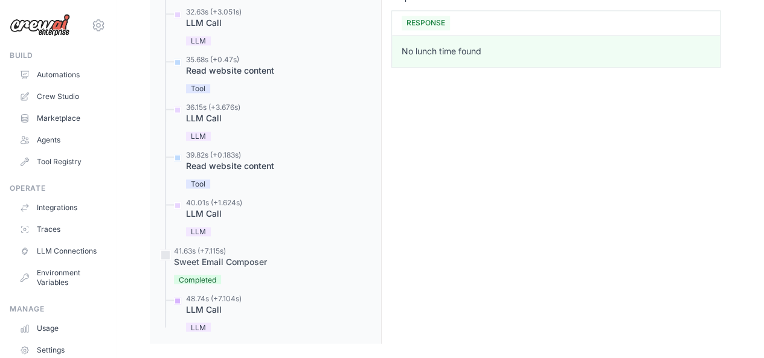
click at [205, 303] on div "LLM Call" at bounding box center [214, 309] width 56 height 12
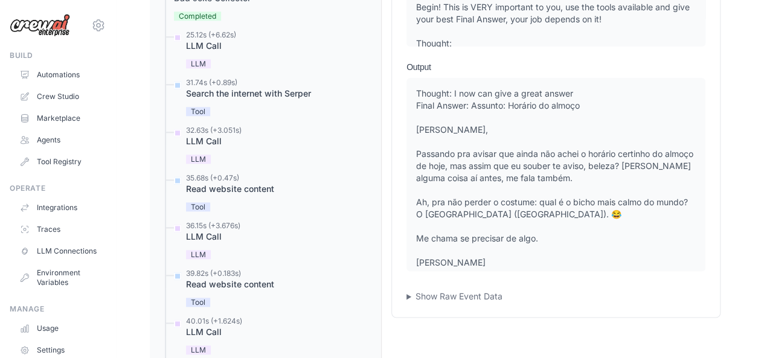
scroll to position [29, 0]
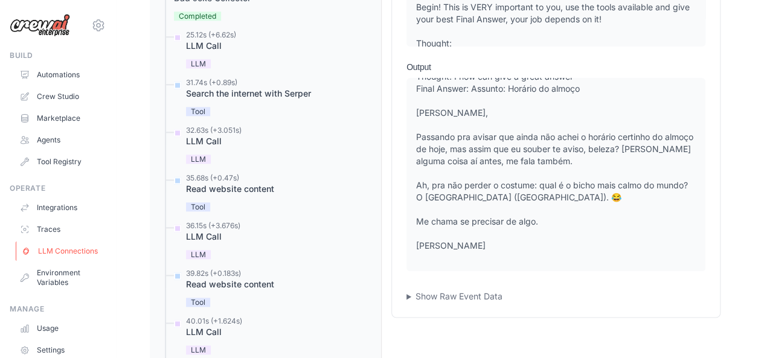
click at [42, 259] on link "LLM Connections" at bounding box center [61, 251] width 91 height 19
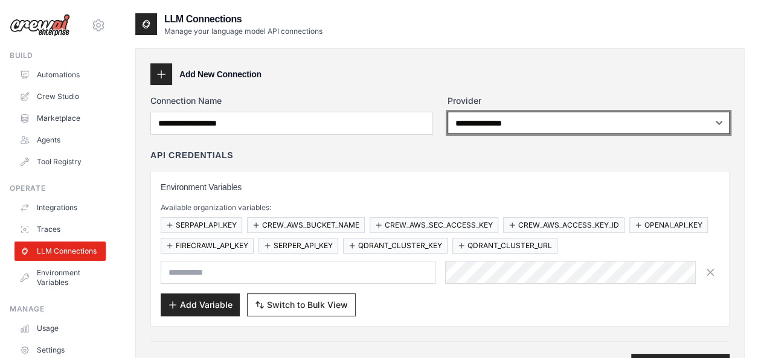
click at [469, 114] on select "**********" at bounding box center [588, 123] width 283 height 22
click at [552, 121] on select "**********" at bounding box center [588, 123] width 283 height 22
click at [546, 132] on select "**********" at bounding box center [588, 123] width 283 height 22
click at [447, 112] on select "**********" at bounding box center [588, 123] width 283 height 22
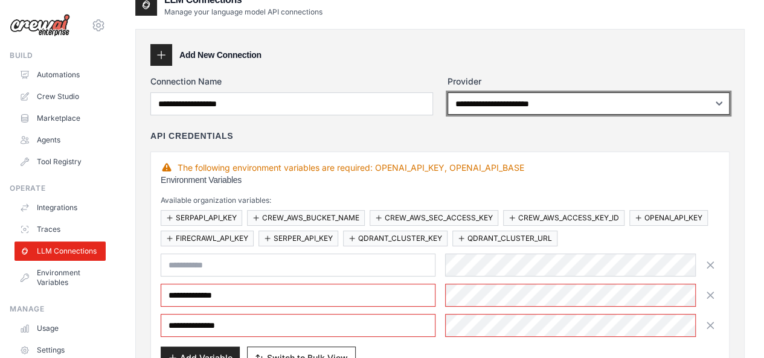
scroll to position [19, 0]
click at [526, 97] on select "**********" at bounding box center [588, 104] width 283 height 22
click at [447, 93] on select "**********" at bounding box center [588, 104] width 283 height 22
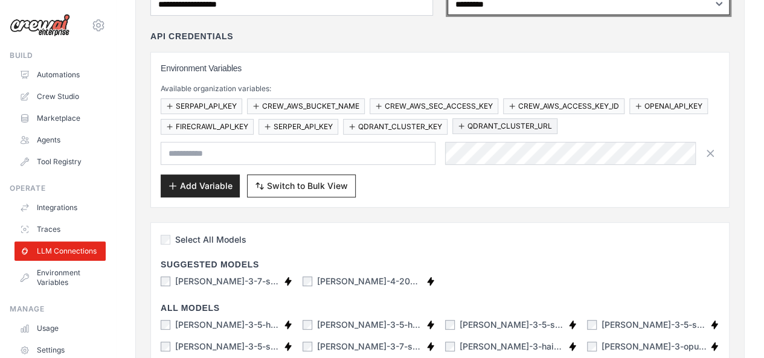
scroll to position [118, 0]
click at [529, 12] on select "**********" at bounding box center [588, 4] width 283 height 22
select select "****"
click at [447, 0] on select "**********" at bounding box center [588, 4] width 283 height 22
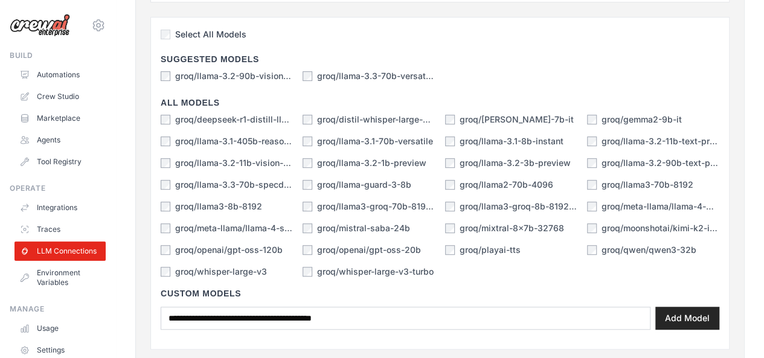
scroll to position [325, 0]
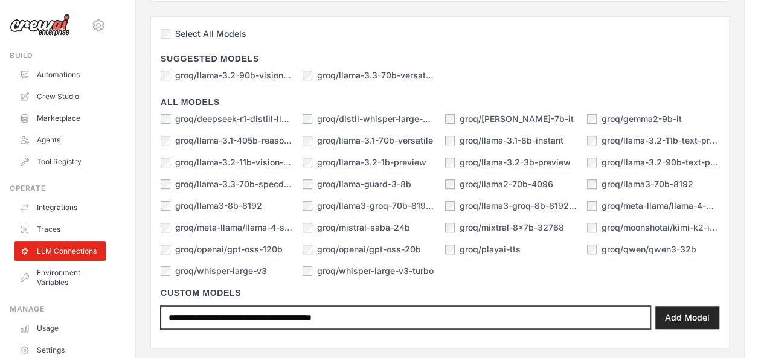
click at [356, 318] on input "text" at bounding box center [406, 317] width 490 height 23
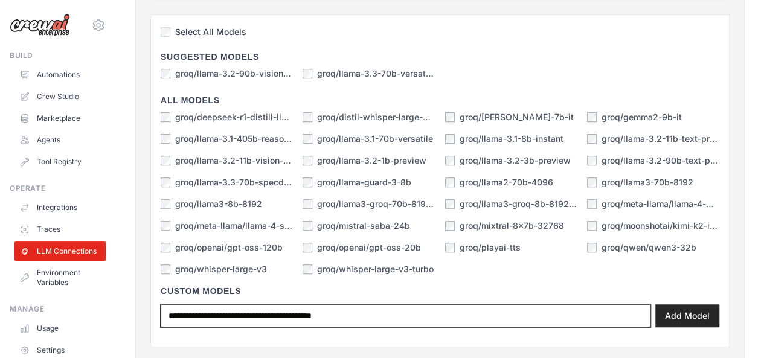
scroll to position [326, 0]
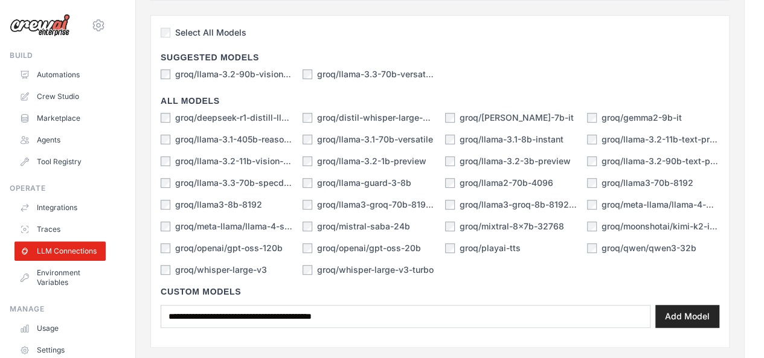
click at [463, 286] on h4 "Custom Models" at bounding box center [440, 292] width 559 height 12
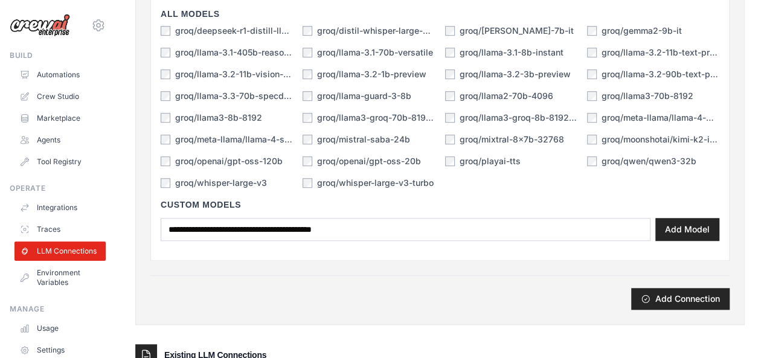
scroll to position [415, 0]
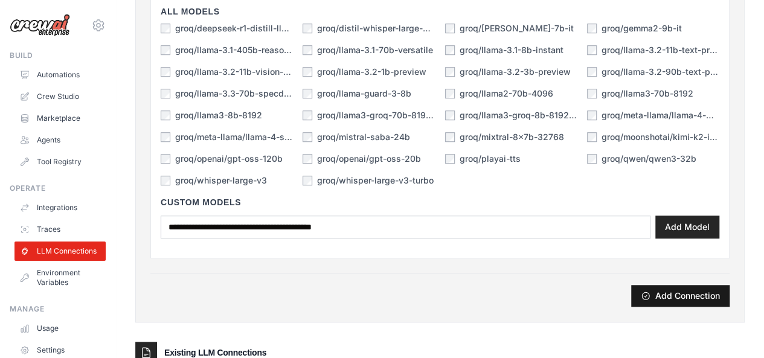
click at [677, 285] on button "Add Connection" at bounding box center [680, 296] width 98 height 22
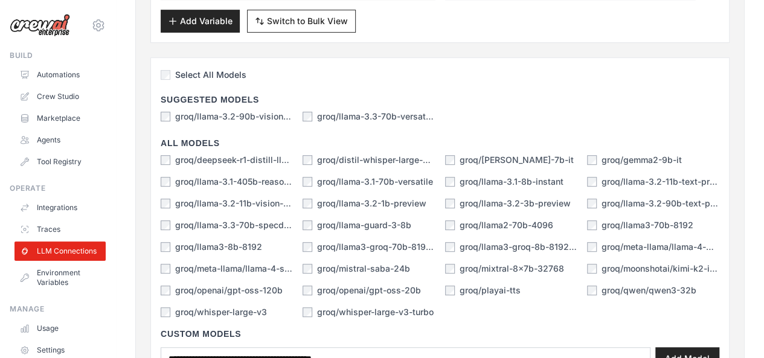
scroll to position [288, 0]
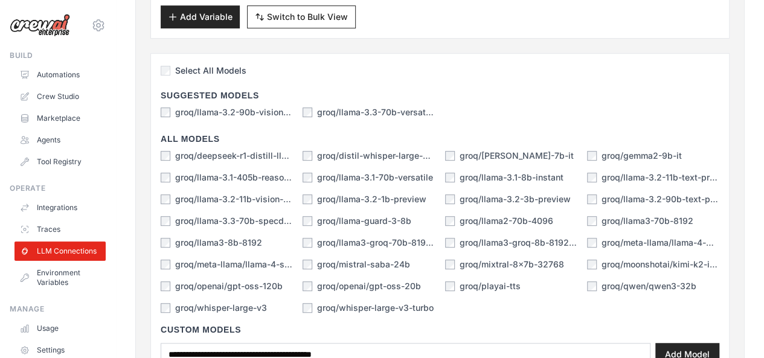
type input "*******"
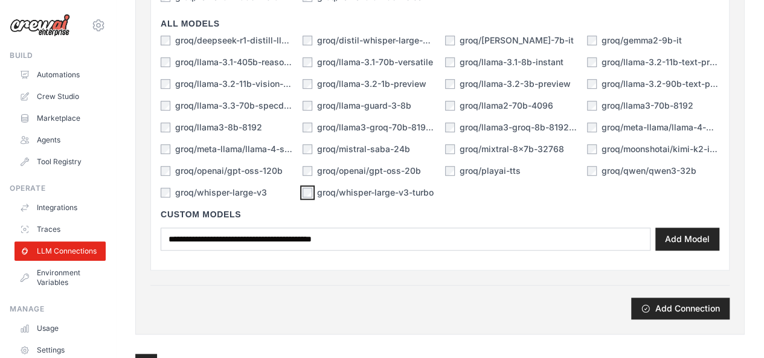
scroll to position [408, 0]
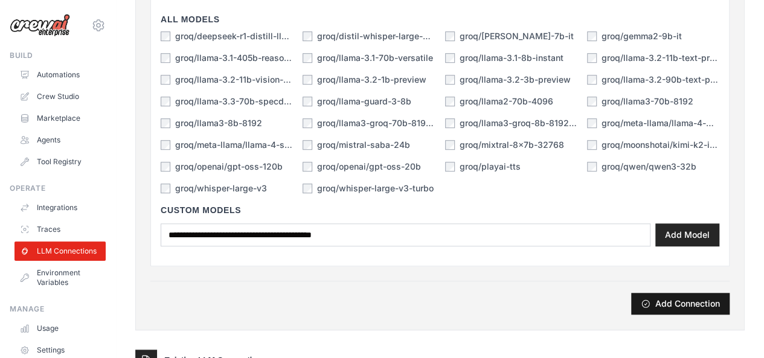
click at [647, 302] on icon "submit" at bounding box center [646, 304] width 10 height 10
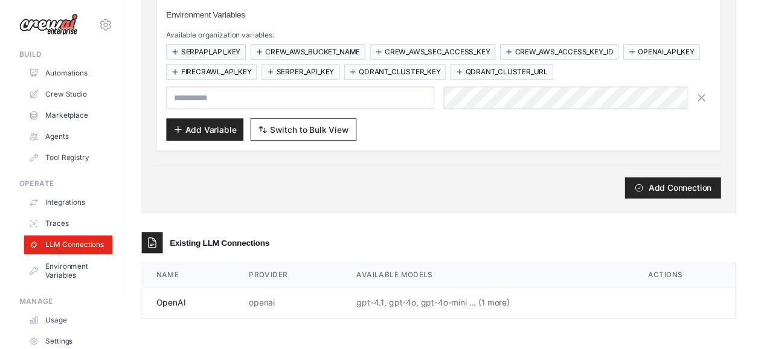
scroll to position [0, 0]
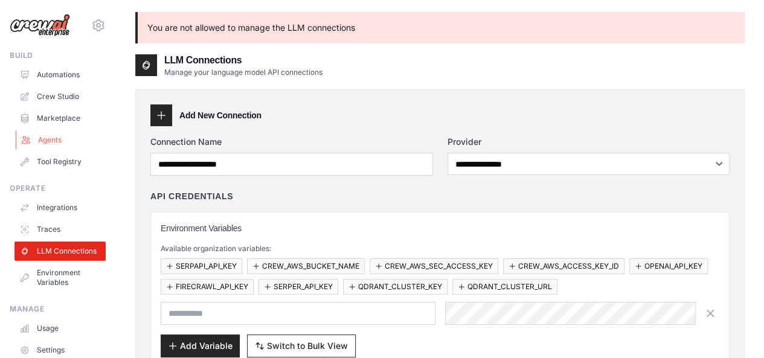
click at [34, 135] on link "Agents" at bounding box center [61, 139] width 91 height 19
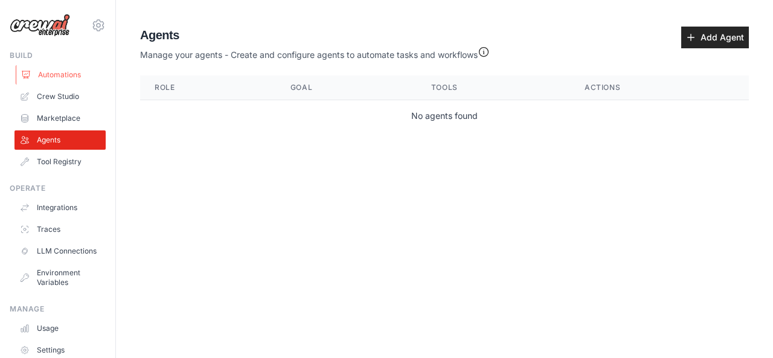
click at [68, 68] on link "Automations" at bounding box center [61, 74] width 91 height 19
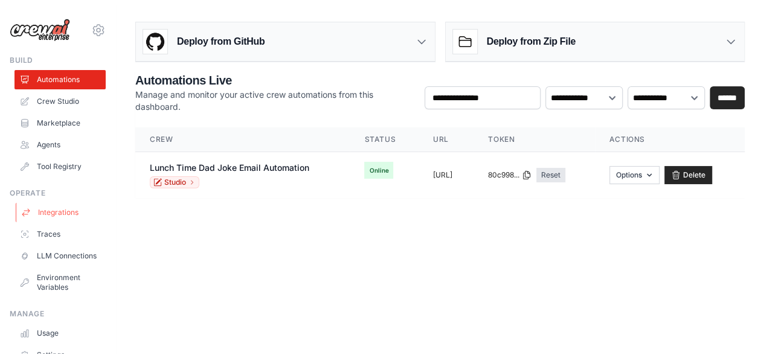
scroll to position [84, 0]
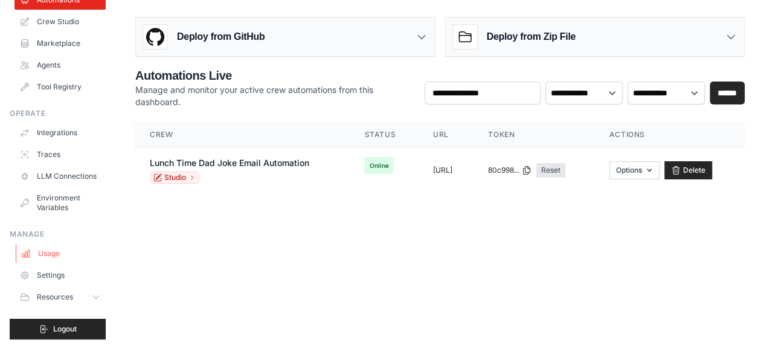
click at [48, 255] on link "Usage" at bounding box center [61, 253] width 91 height 19
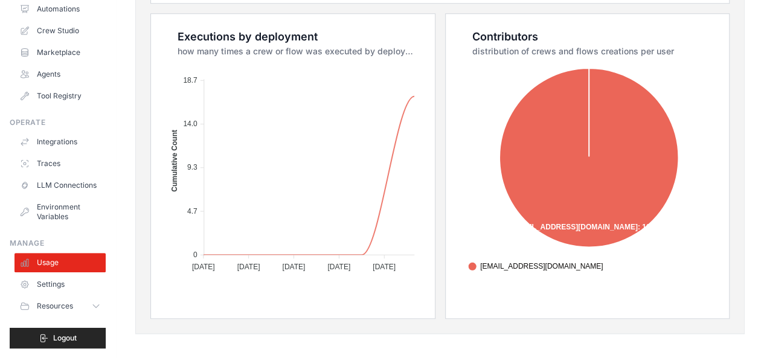
scroll to position [515, 0]
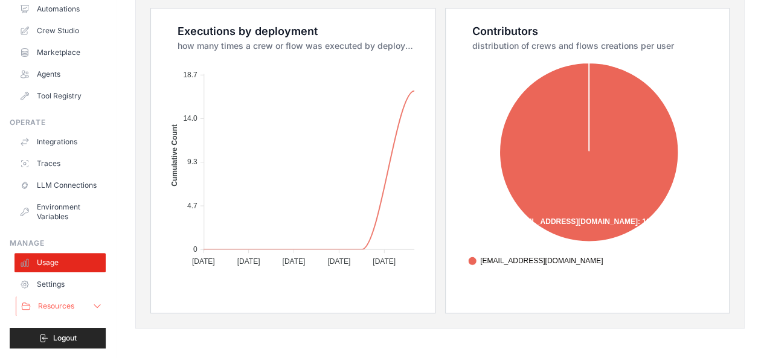
click at [53, 304] on span "Resources" at bounding box center [56, 306] width 36 height 10
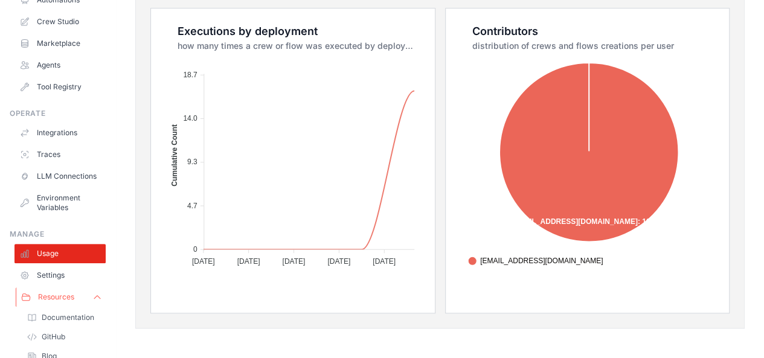
scroll to position [162, 0]
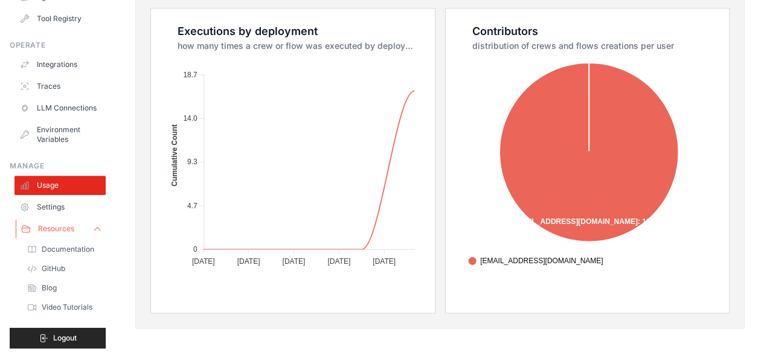
click at [72, 224] on span "Resources" at bounding box center [56, 229] width 36 height 10
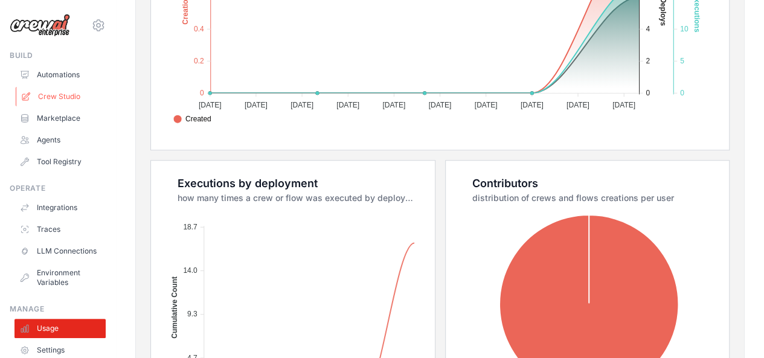
scroll to position [350, 0]
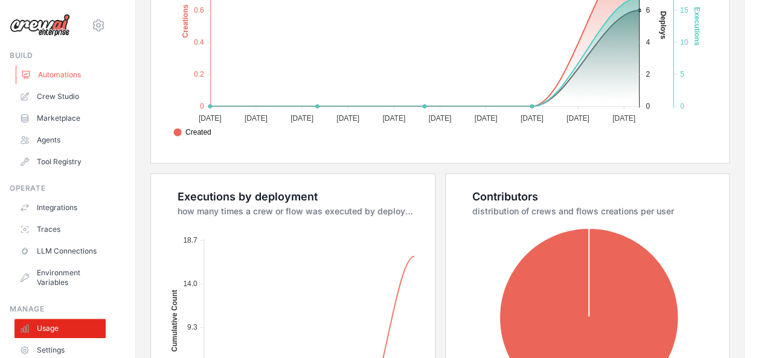
click at [56, 72] on link "Automations" at bounding box center [61, 74] width 91 height 19
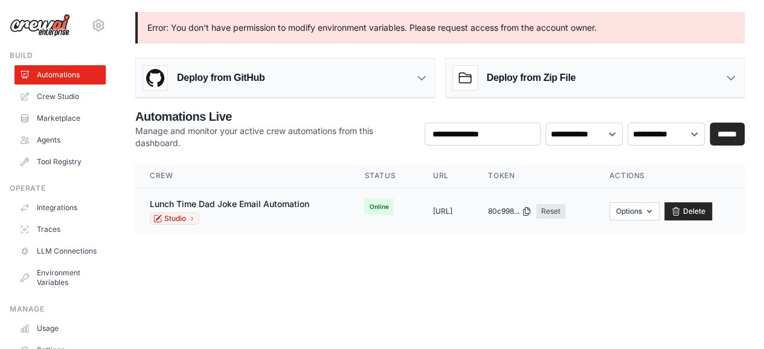
click at [473, 220] on td "copied https://lunch-time-dad-joke-email-a" at bounding box center [445, 211] width 55 height 46
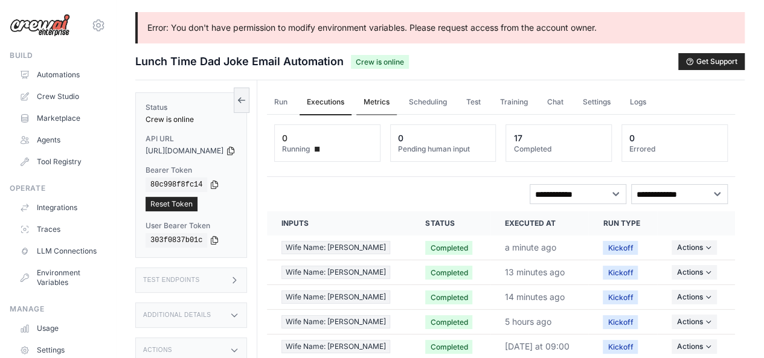
click at [397, 102] on link "Metrics" at bounding box center [376, 102] width 40 height 25
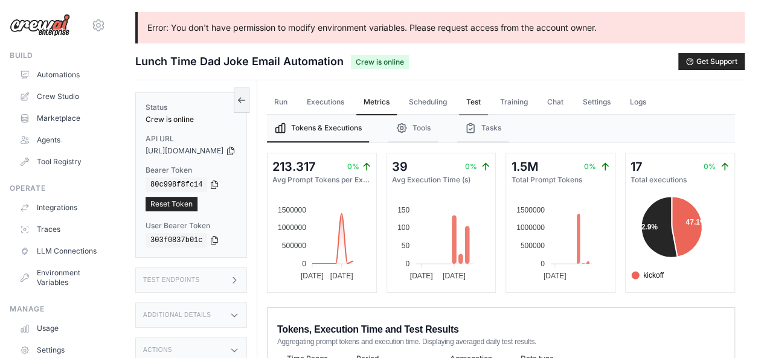
click at [488, 107] on link "Test" at bounding box center [473, 102] width 29 height 25
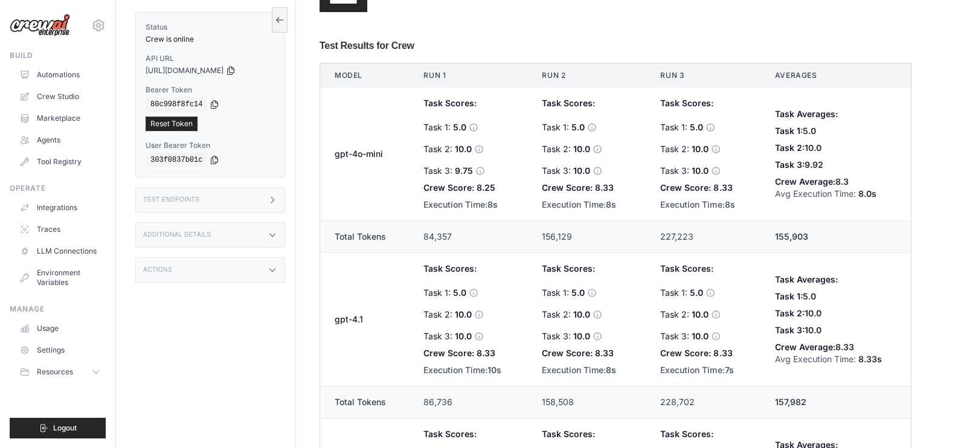
scroll to position [380, 0]
drag, startPoint x: 580, startPoint y: 2, endPoint x: 508, endPoint y: 269, distance: 276.2
click at [508, 269] on div "Task Scores: Task 1: 5.0 Task 2: 10.0 Task 3: 10.0" at bounding box center [467, 302] width 89 height 80
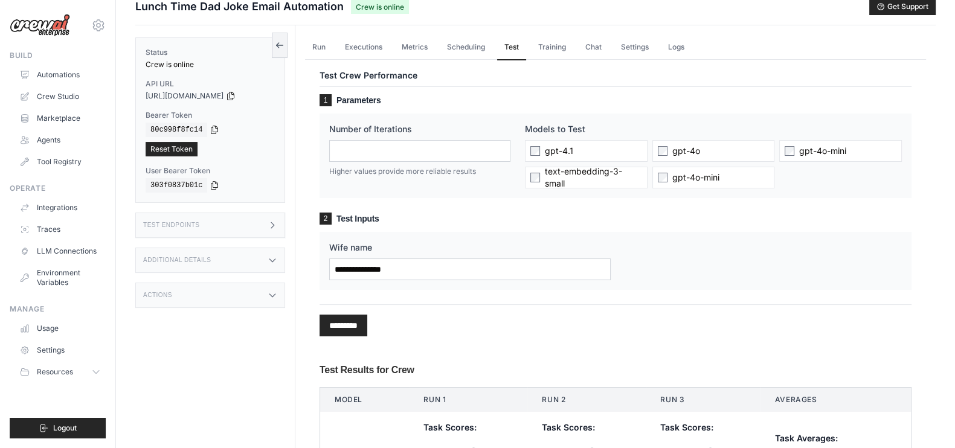
scroll to position [0, 0]
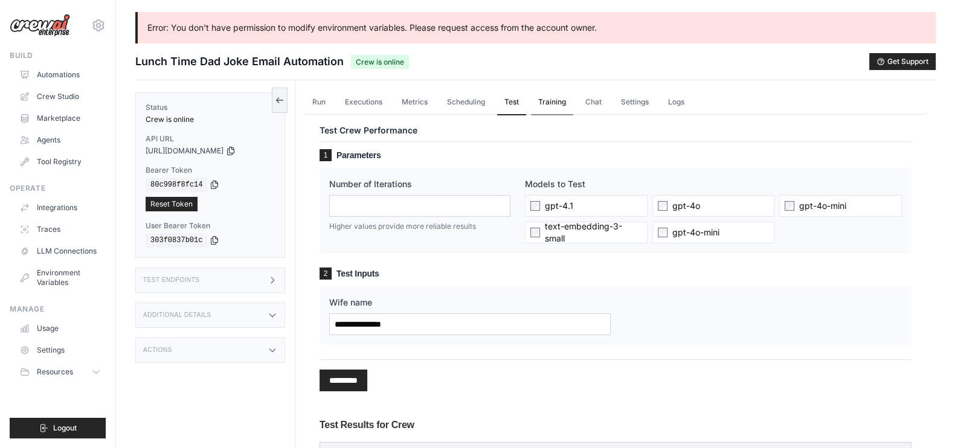
click at [555, 104] on link "Training" at bounding box center [552, 102] width 42 height 25
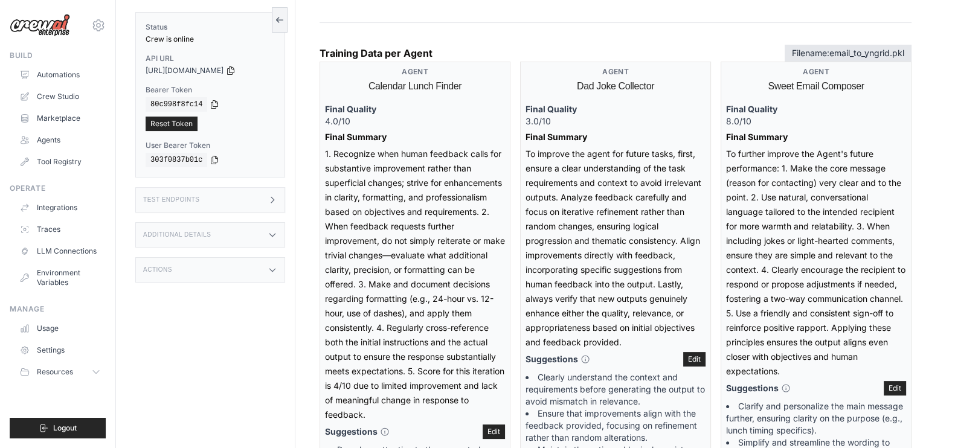
scroll to position [295, 0]
click at [275, 202] on icon at bounding box center [272, 200] width 10 height 10
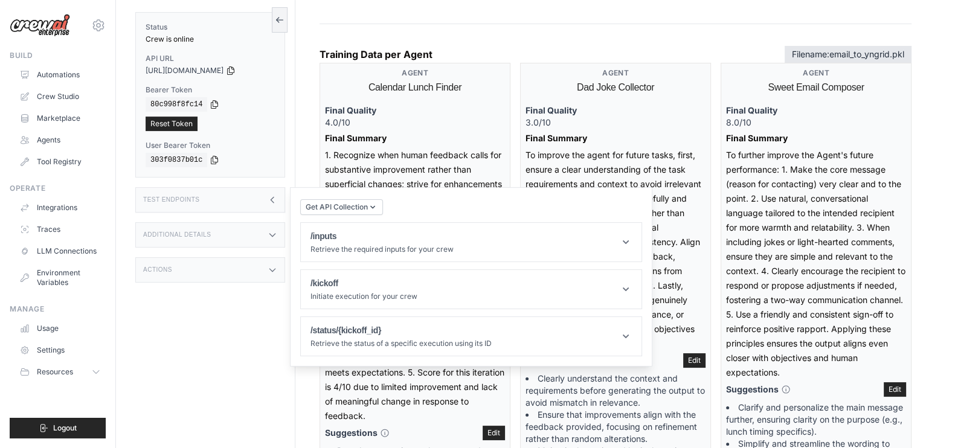
click at [275, 202] on icon at bounding box center [272, 200] width 10 height 10
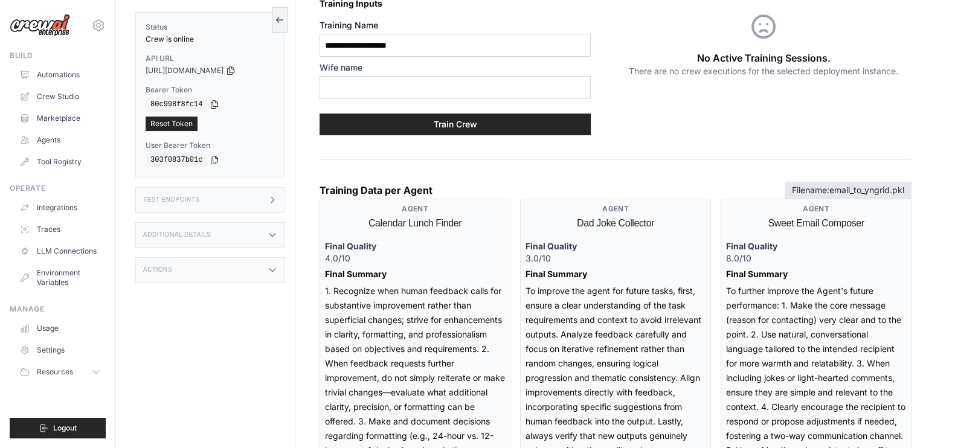
scroll to position [158, 0]
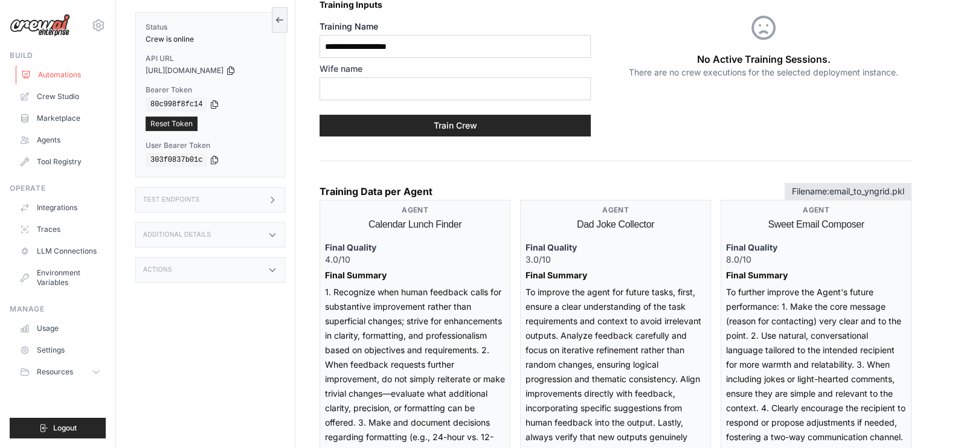
click at [57, 74] on link "Automations" at bounding box center [61, 74] width 91 height 19
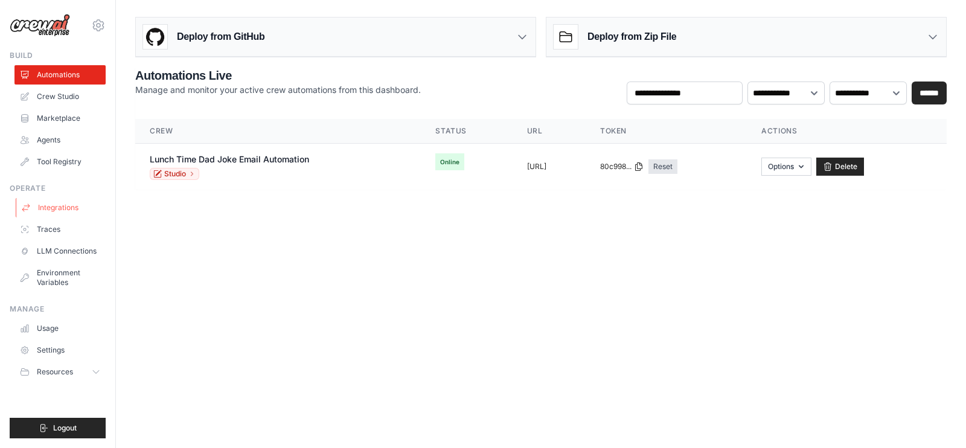
click at [92, 203] on link "Integrations" at bounding box center [61, 207] width 91 height 19
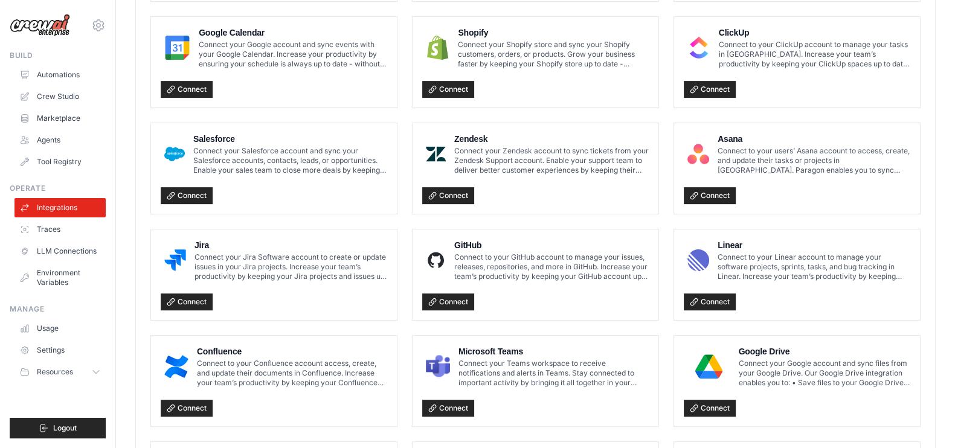
scroll to position [560, 0]
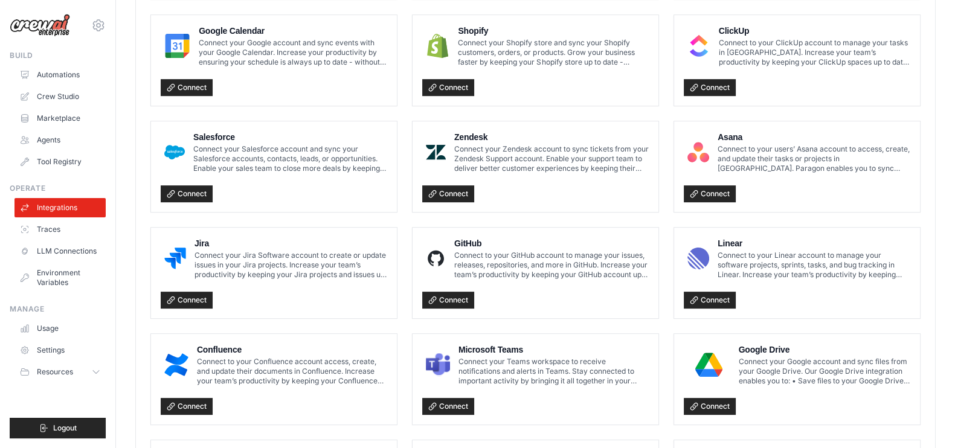
click at [697, 5] on ul "Notion Connect to your Notion account to manage your pages and databases in Not…" at bounding box center [535, 166] width 770 height 729
click at [763, 357] on div "Connectors & Integrations Connect CrewAI with your favorite tools and platforms…" at bounding box center [535, 6] width 839 height 1109
click at [48, 269] on link "Environment Variables" at bounding box center [61, 277] width 91 height 29
click at [63, 273] on link "Environment Variables" at bounding box center [61, 277] width 91 height 29
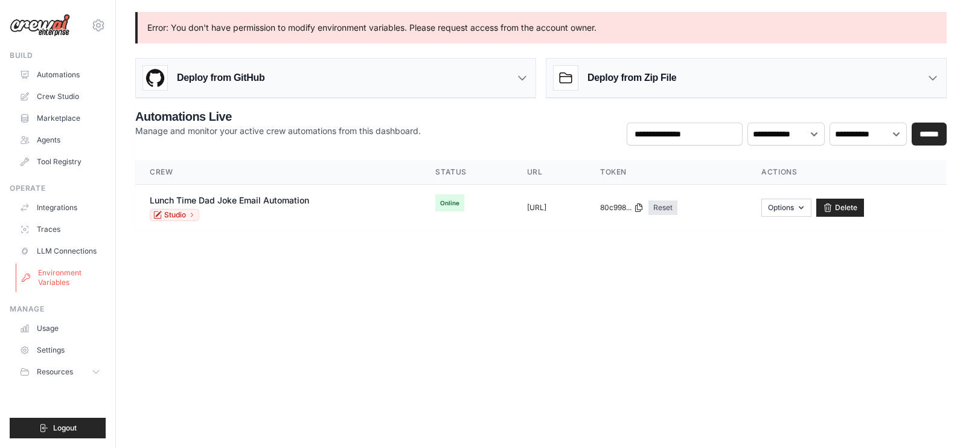
click at [53, 272] on link "Environment Variables" at bounding box center [61, 277] width 91 height 29
click at [55, 266] on link "Environment Variables" at bounding box center [61, 277] width 91 height 29
click at [50, 280] on link "Environment Variables" at bounding box center [61, 277] width 91 height 29
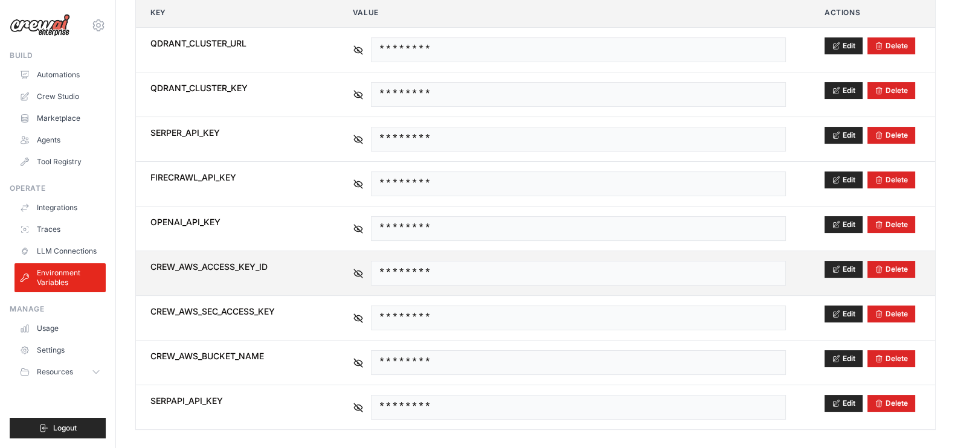
scroll to position [240, 0]
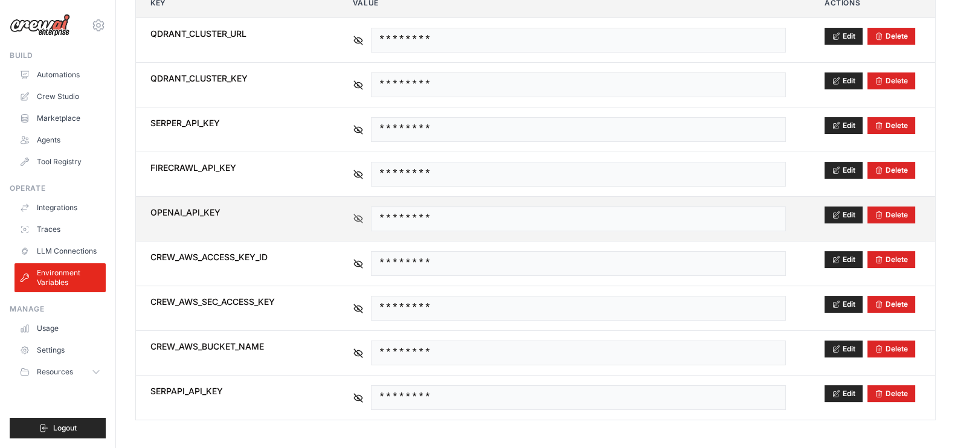
click at [359, 216] on icon at bounding box center [358, 218] width 8 height 8
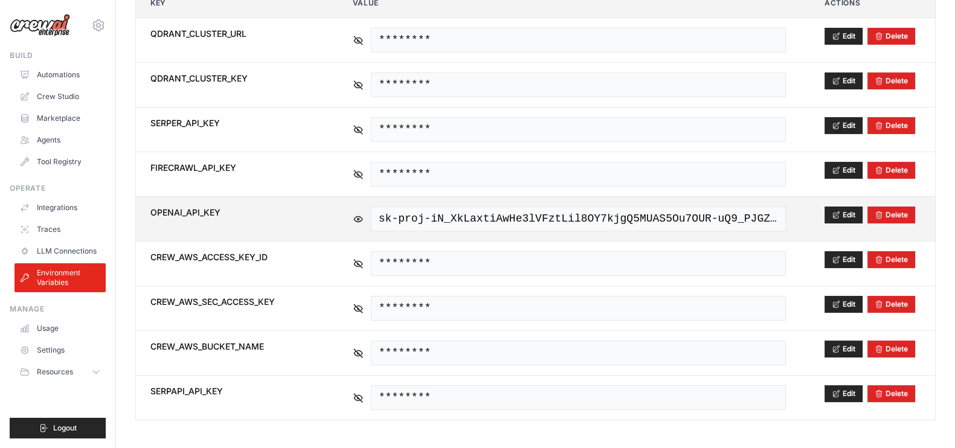
click at [429, 216] on span "sk-proj-iN_XkLaxtiAwHe3lVFztLil8OY7kjgQ5MUAS5Ou7OUR-uQ9_PJGZVSwY2XRrmANqnh-Ap_x…" at bounding box center [578, 218] width 415 height 25
click at [374, 218] on span "sk-proj-iN_XkLaxtiAwHe3lVFztLil8OY7kjgQ5MUAS5Ou7OUR-uQ9_PJGZVSwY2XRrmANqnh-Ap_x…" at bounding box center [578, 218] width 415 height 25
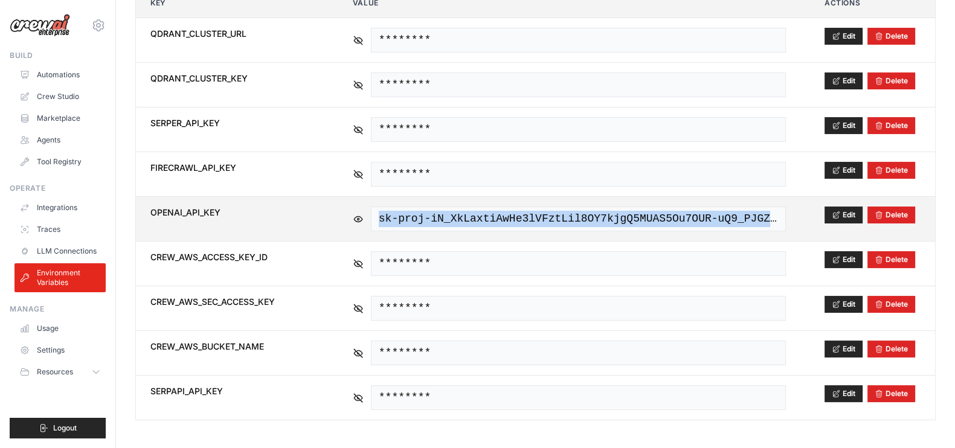
drag, startPoint x: 374, startPoint y: 218, endPoint x: 790, endPoint y: 215, distance: 415.4
click at [790, 215] on td "sk-proj-iN_XkLaxtiAwHe3lVFztLil8OY7kjgQ5MUAS5Ou7OUR-uQ9_PJGZVSwY2XRrmANqnh-Ap_x…" at bounding box center [569, 219] width 462 height 44
click at [834, 210] on icon at bounding box center [835, 214] width 8 height 8
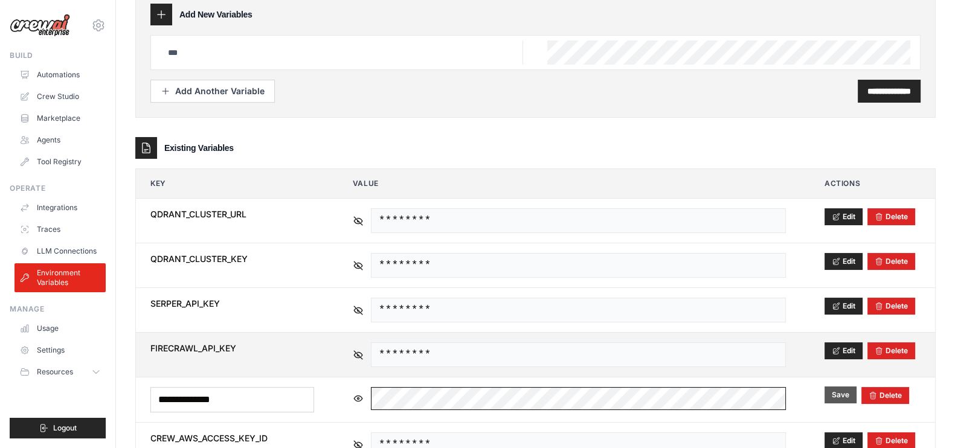
scroll to position [0, 0]
